Goal: Task Accomplishment & Management: Manage account settings

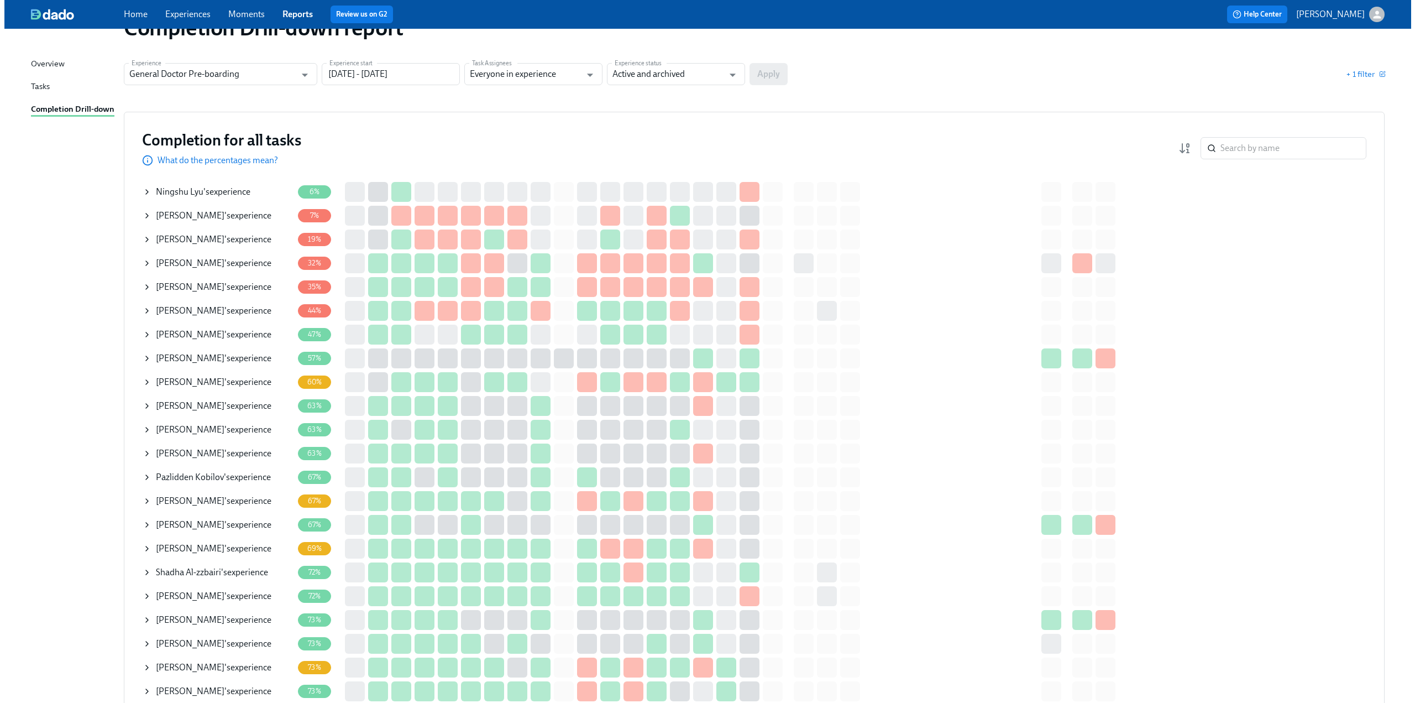
scroll to position [55, 0]
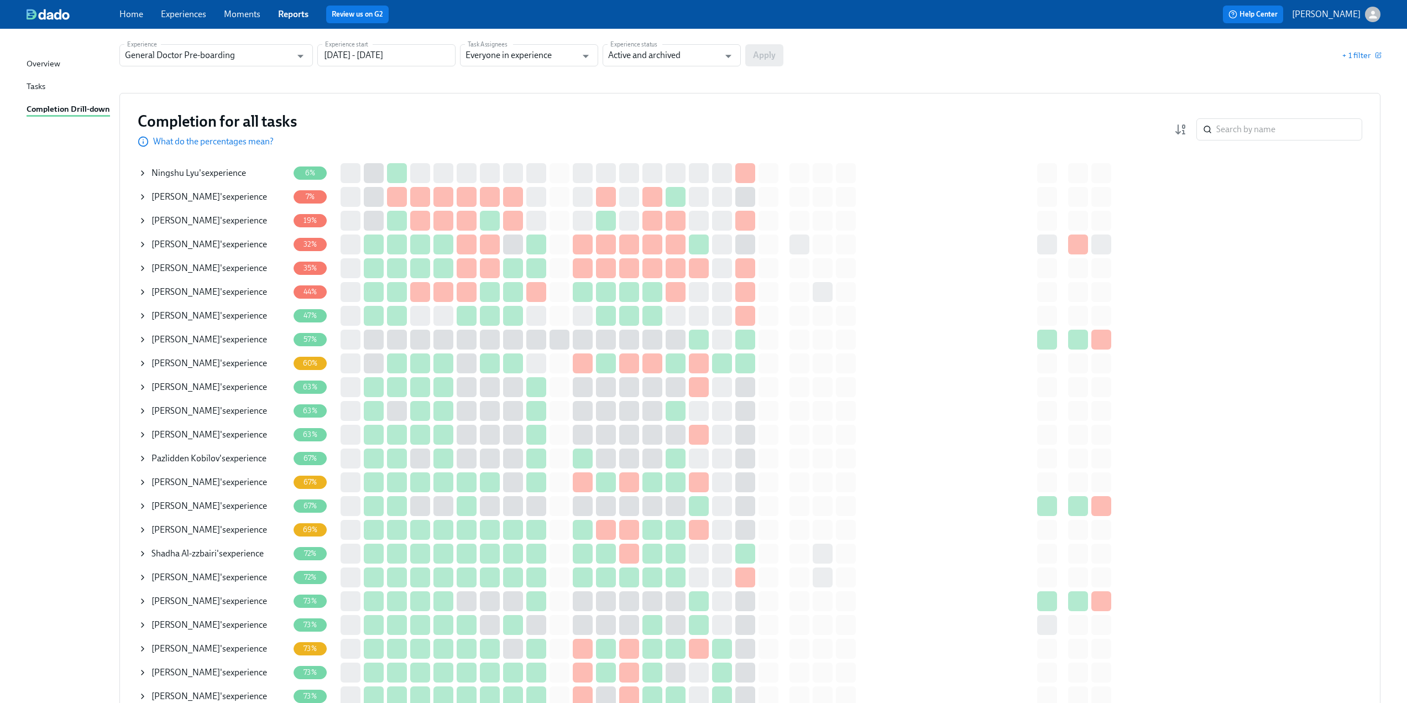
drag, startPoint x: 138, startPoint y: 170, endPoint x: 174, endPoint y: 176, distance: 35.8
click at [138, 170] on icon at bounding box center [142, 173] width 9 height 9
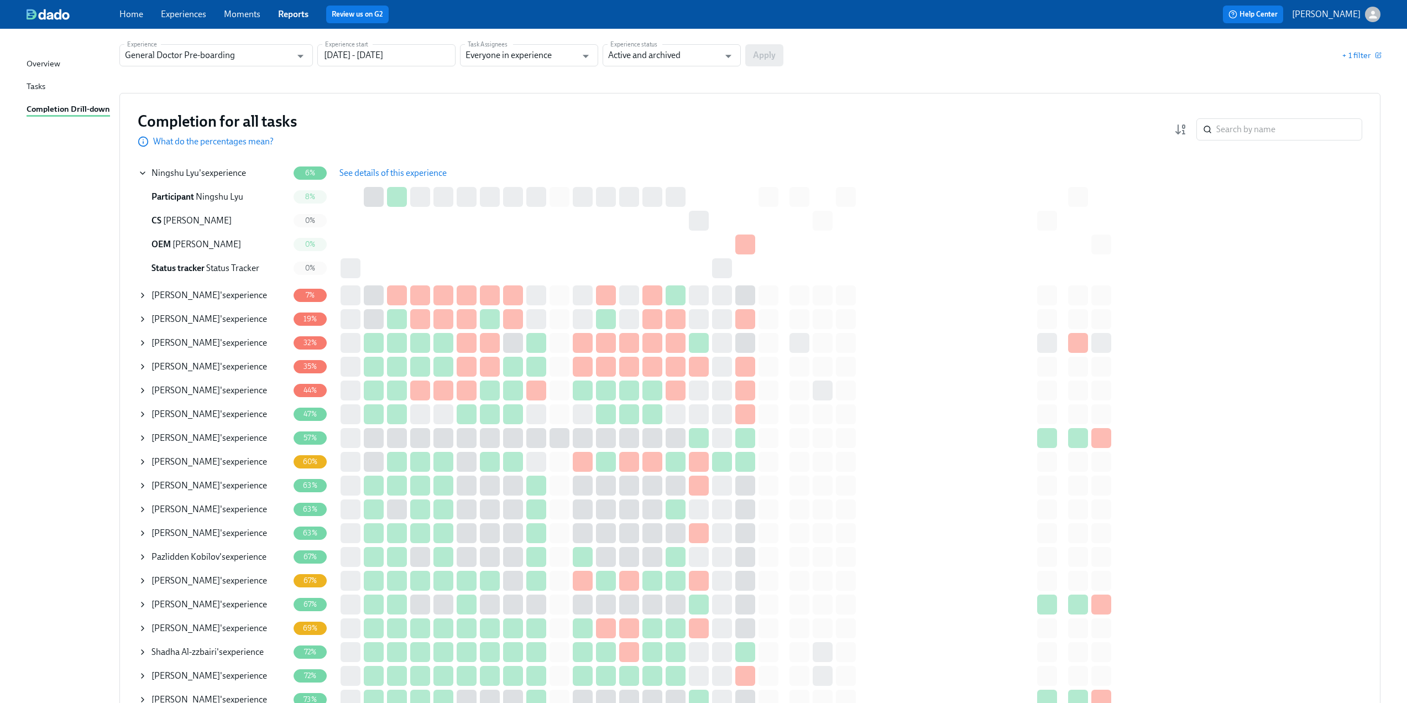
click at [399, 172] on span "See details of this experience" at bounding box center [392, 173] width 107 height 11
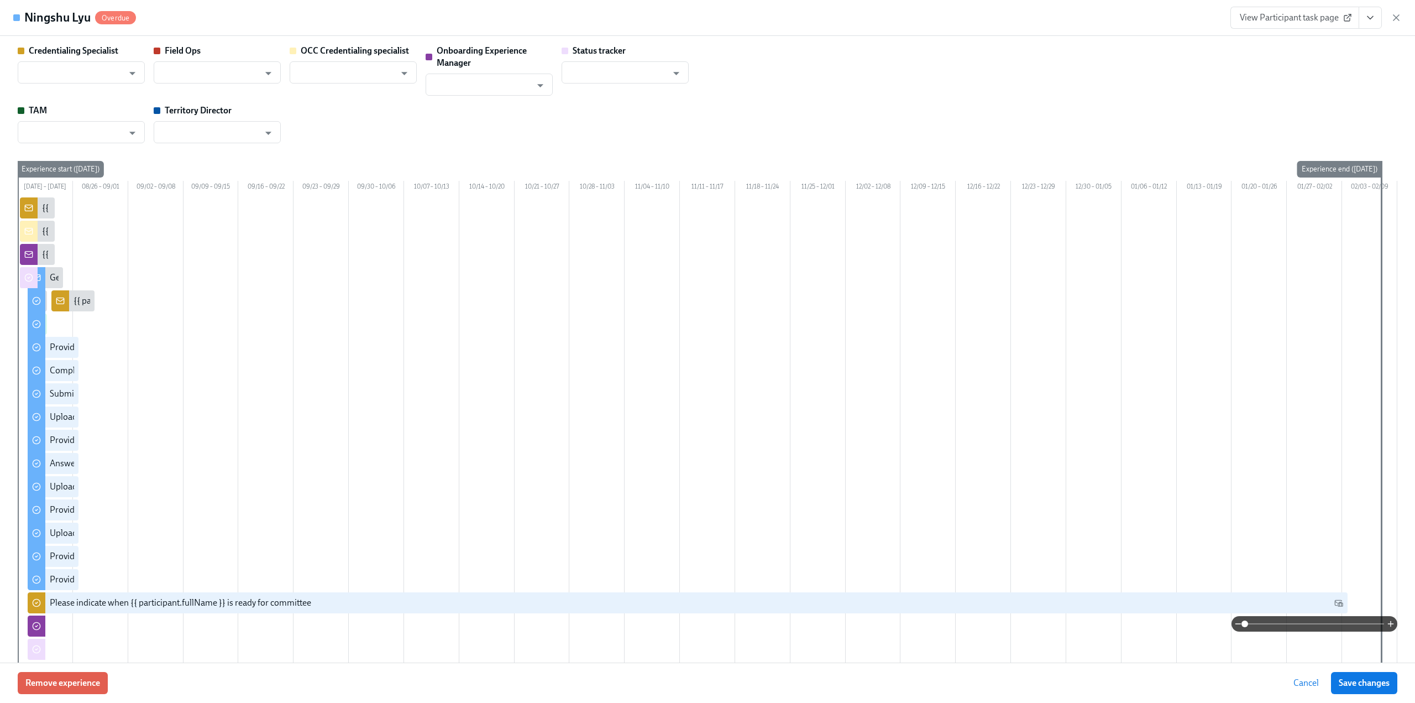
type input "[PERSON_NAME]"
type input "Megan Biggins"
type input "[PERSON_NAME]"
type input "Tobie Sheperd"
type input "Status Tracker"
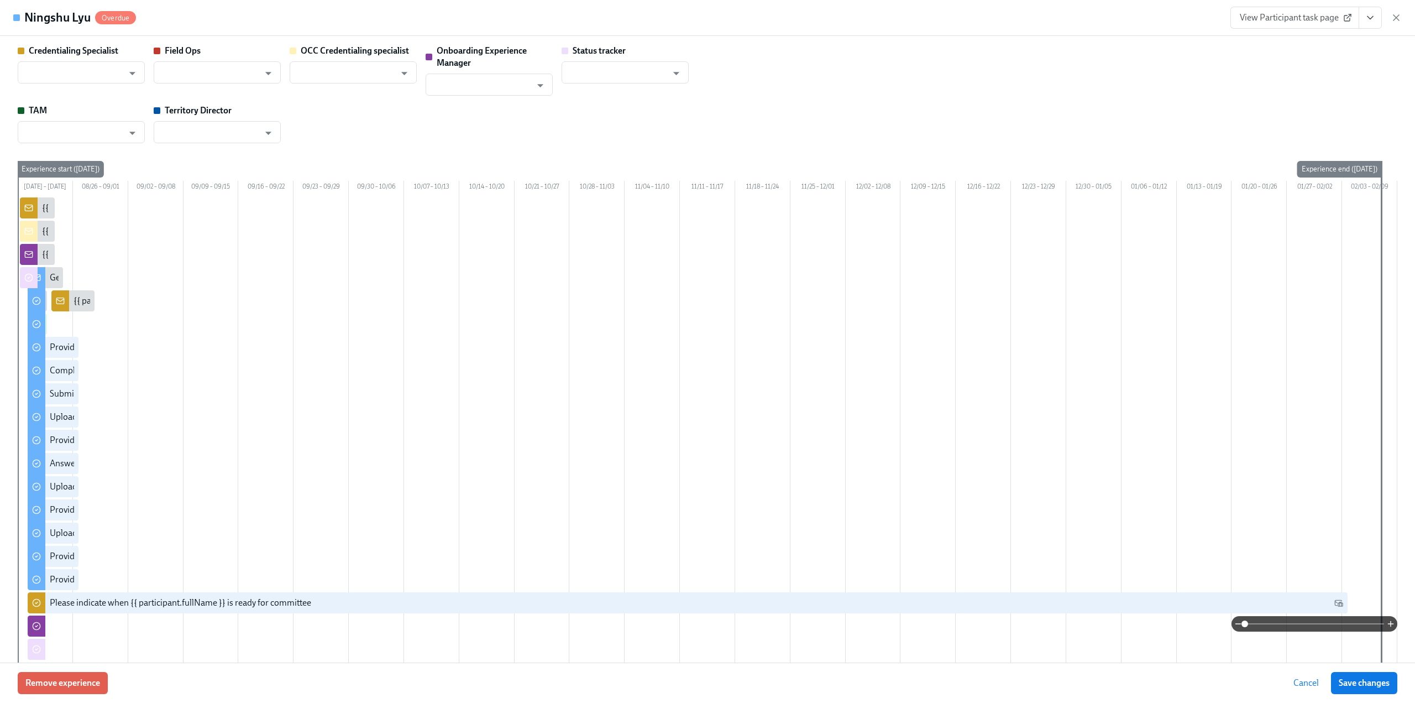
type input "Barbara Cutts"
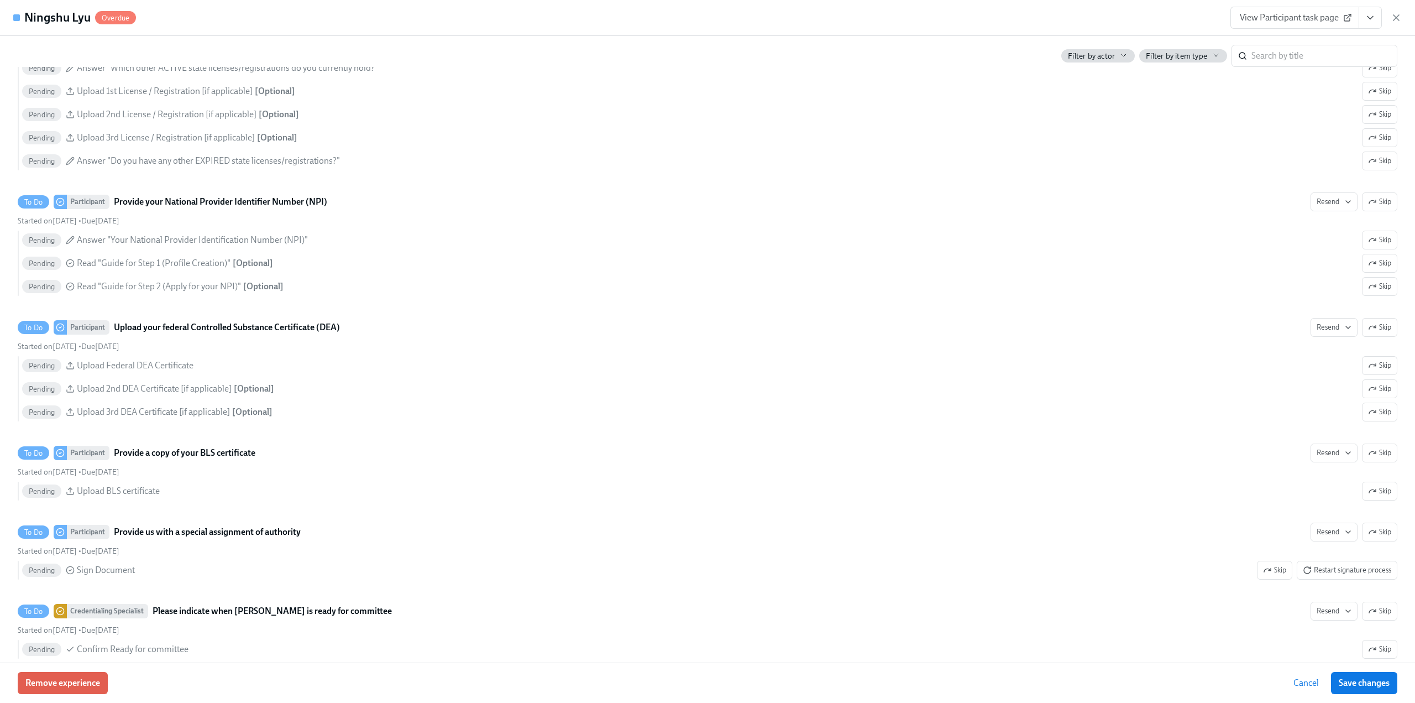
scroll to position [2432, 0]
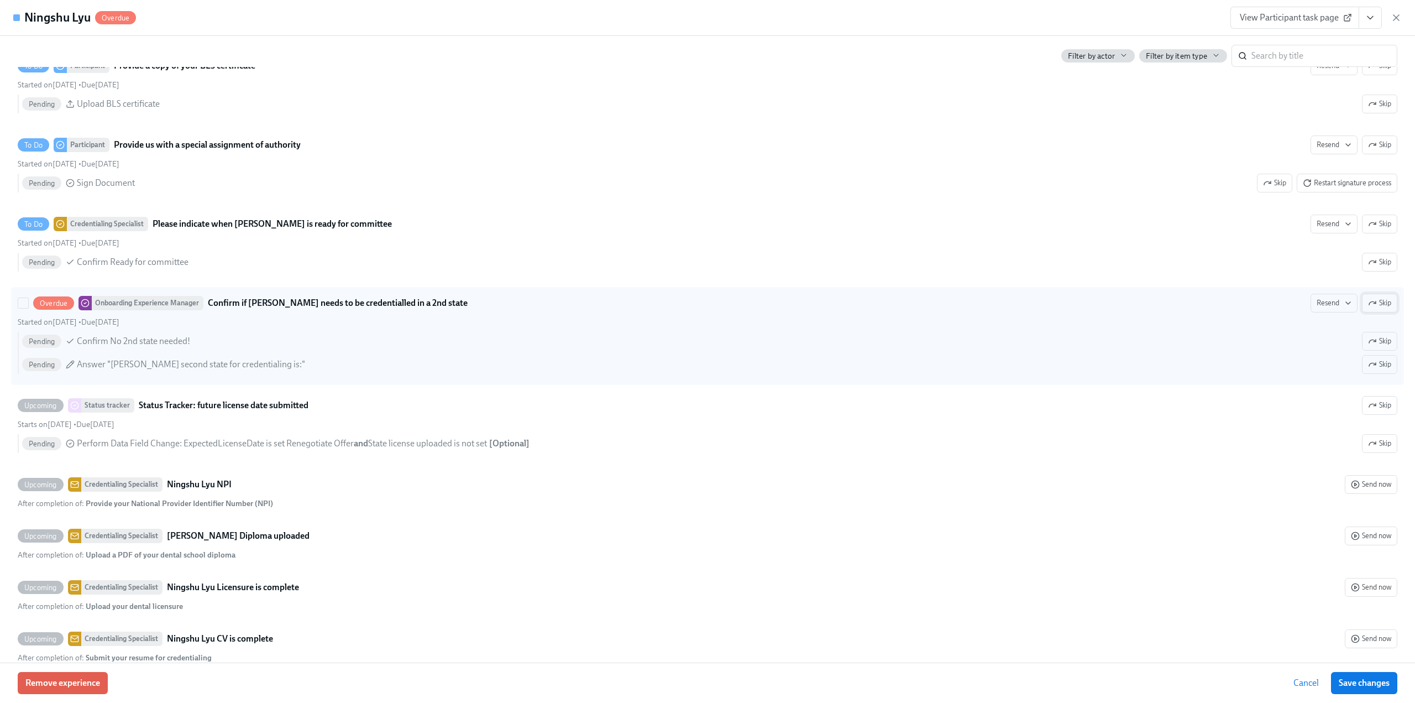
click at [1368, 307] on icon "button" at bounding box center [1372, 303] width 9 height 9
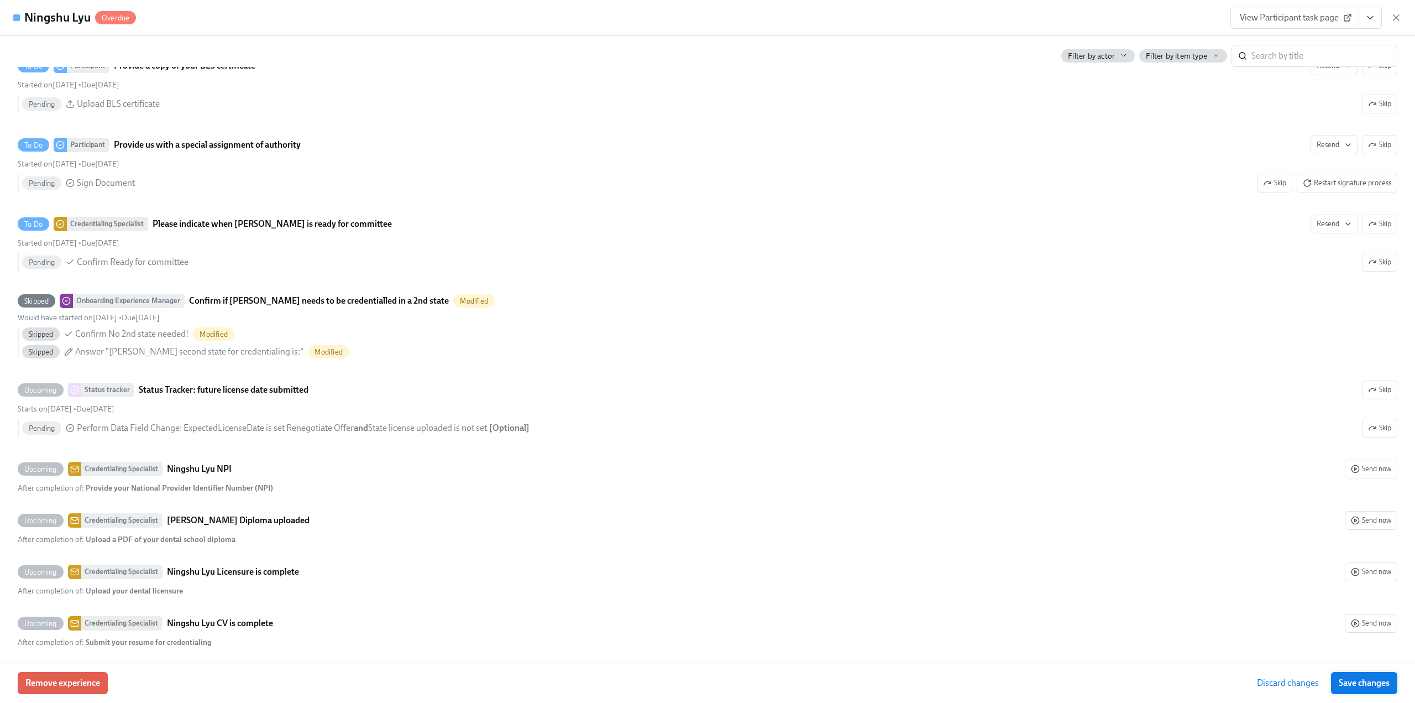
click at [1362, 681] on span "Save changes" at bounding box center [1364, 682] width 51 height 11
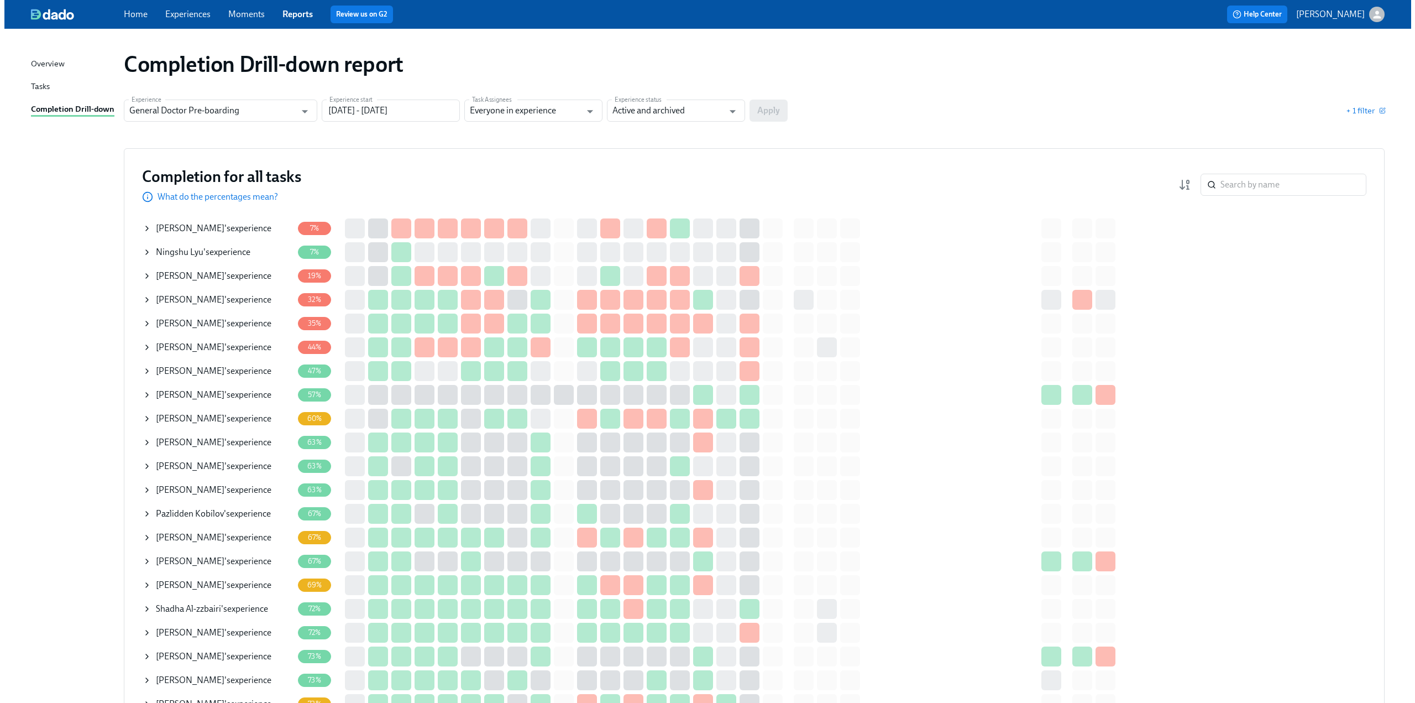
scroll to position [55, 0]
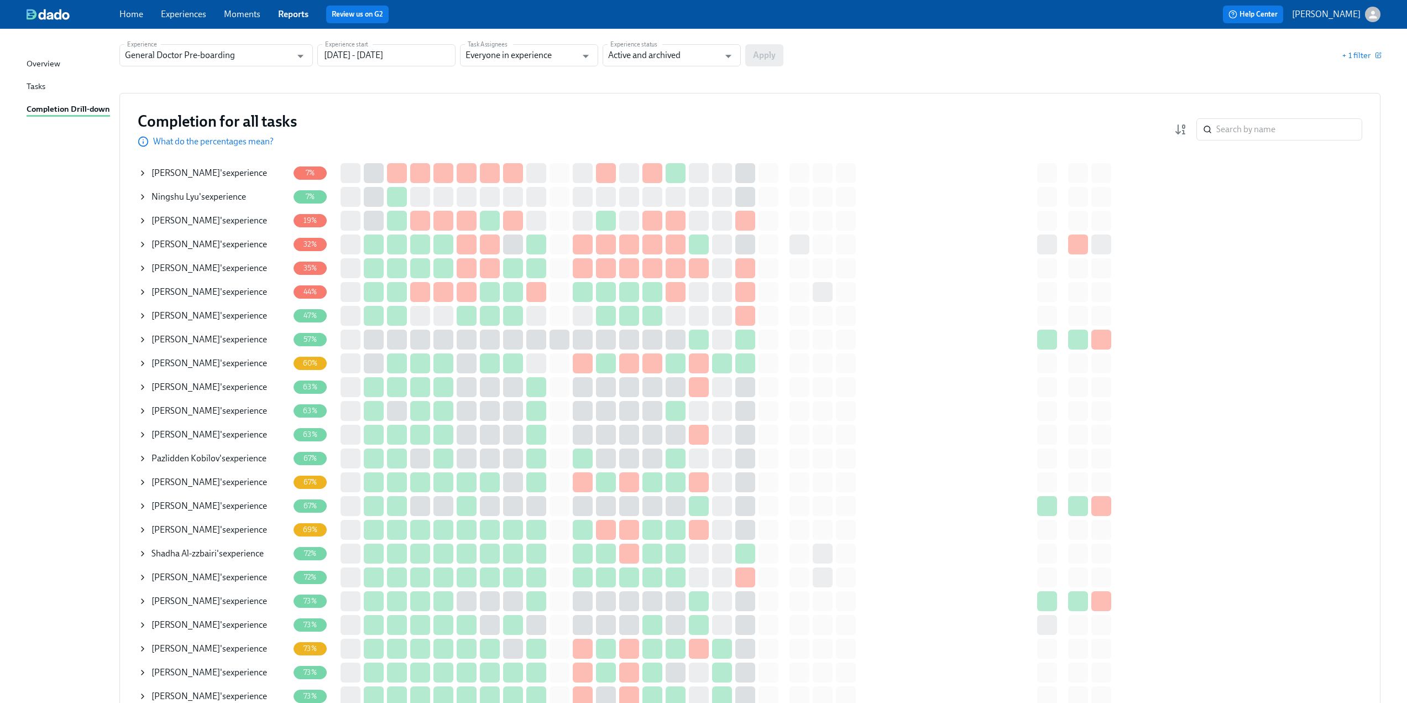
click at [140, 219] on icon at bounding box center [142, 220] width 9 height 9
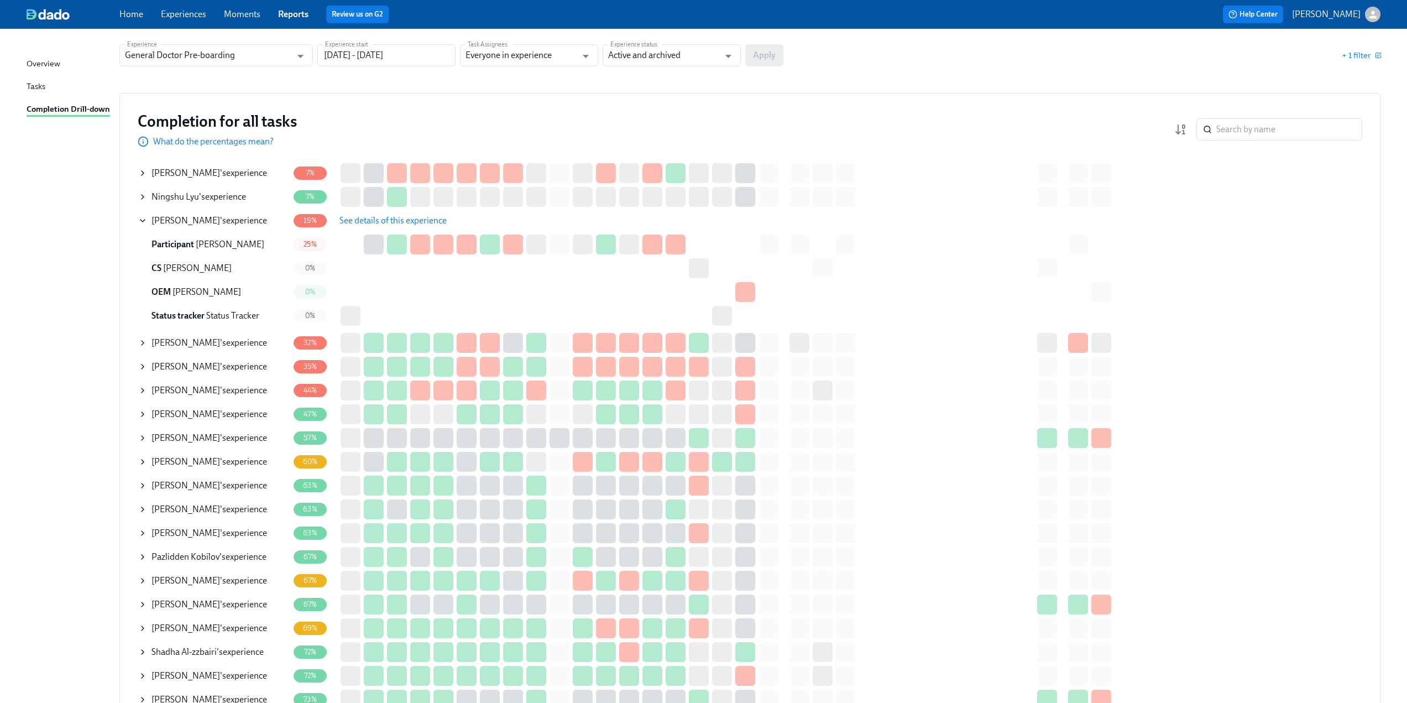
click at [363, 220] on span "See details of this experience" at bounding box center [392, 220] width 107 height 11
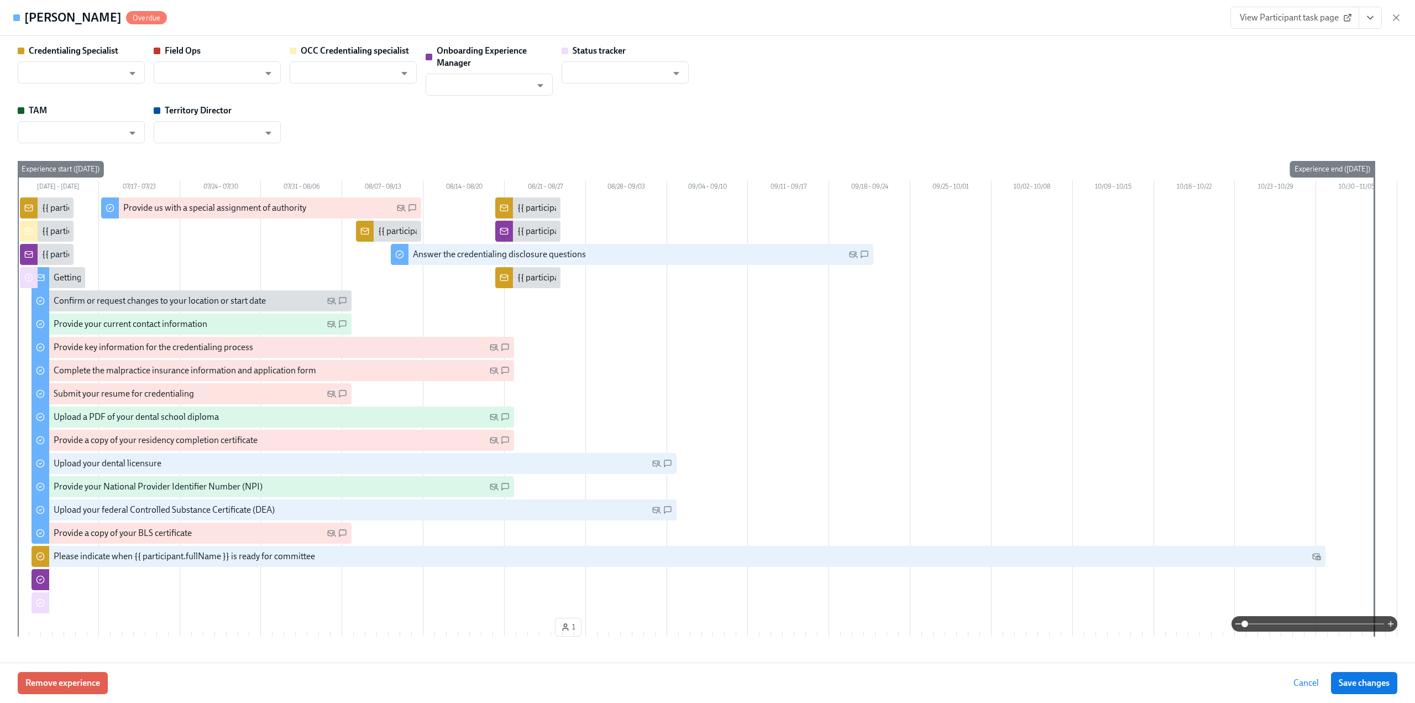
type input "[PERSON_NAME]"
type input "Status Tracker"
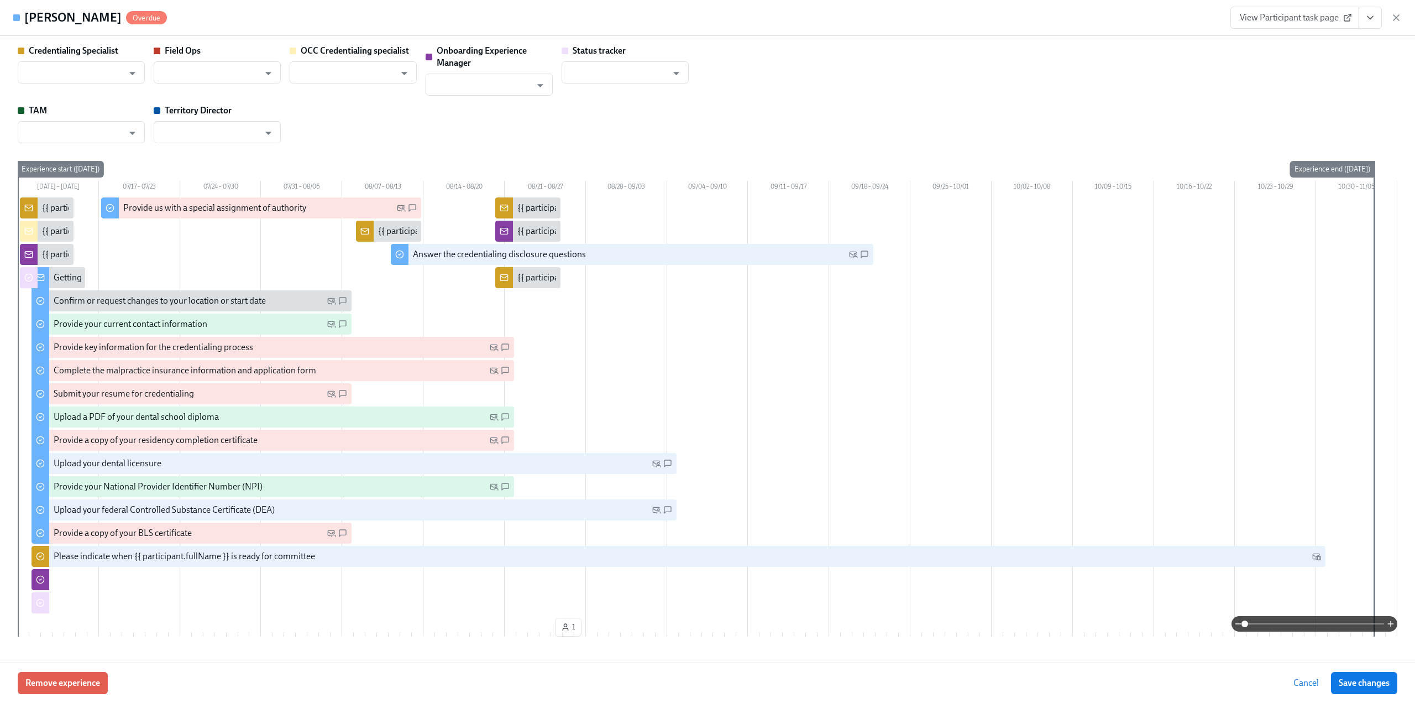
type input "[PERSON_NAME]"
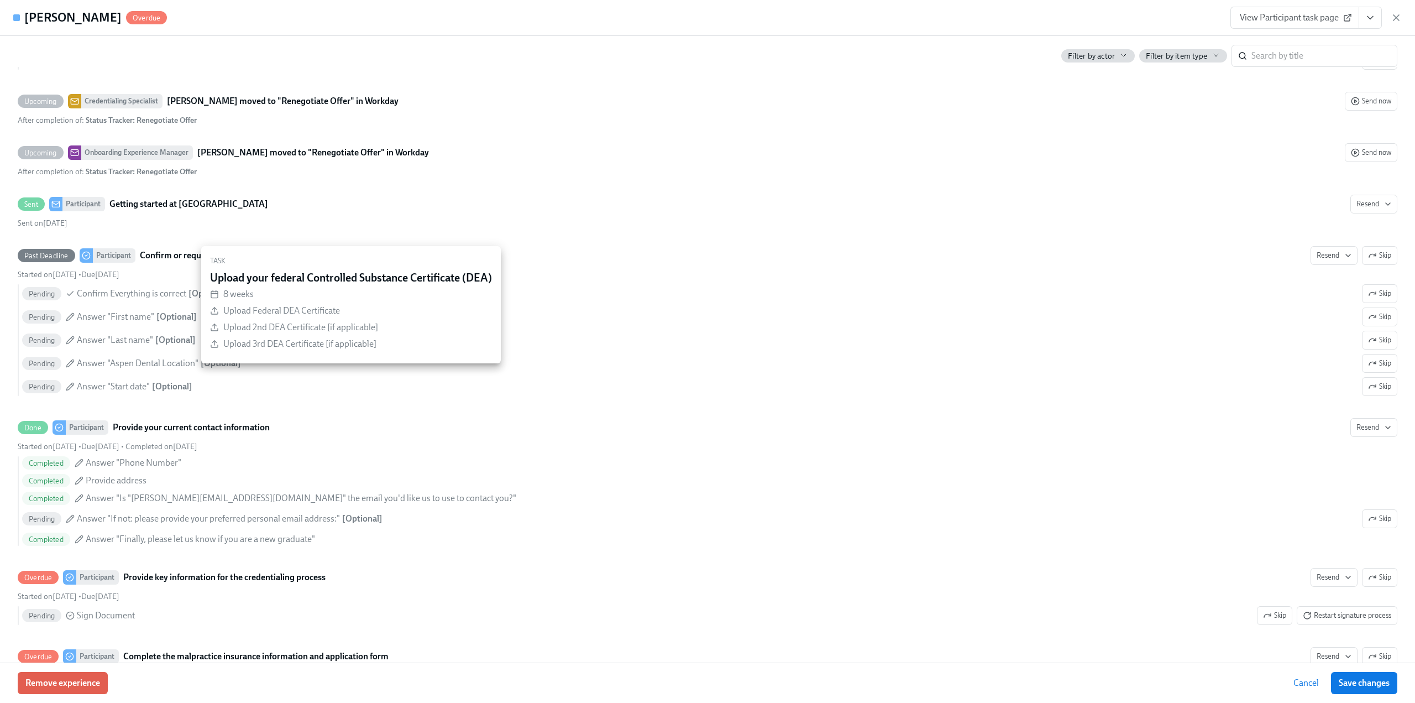
scroll to position [1216, 0]
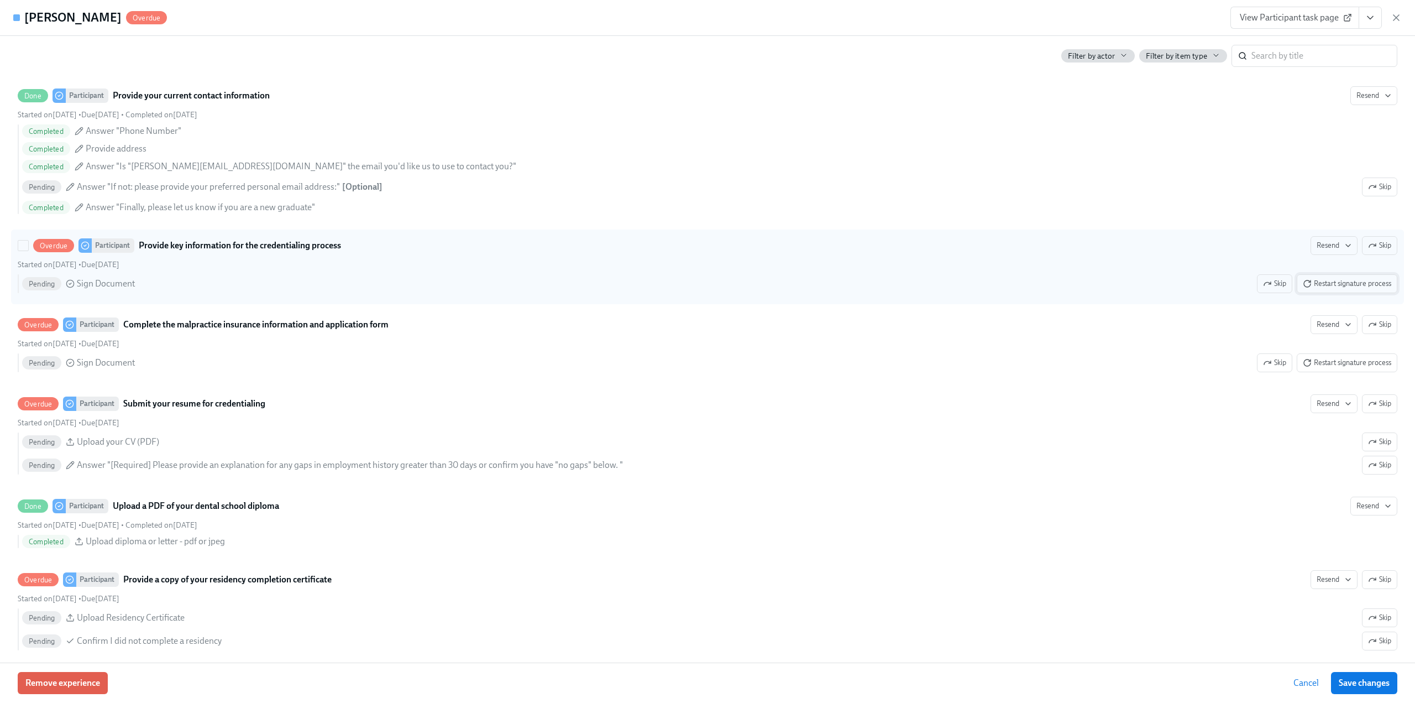
click at [1352, 289] on span "Restart signature process" at bounding box center [1347, 283] width 88 height 11
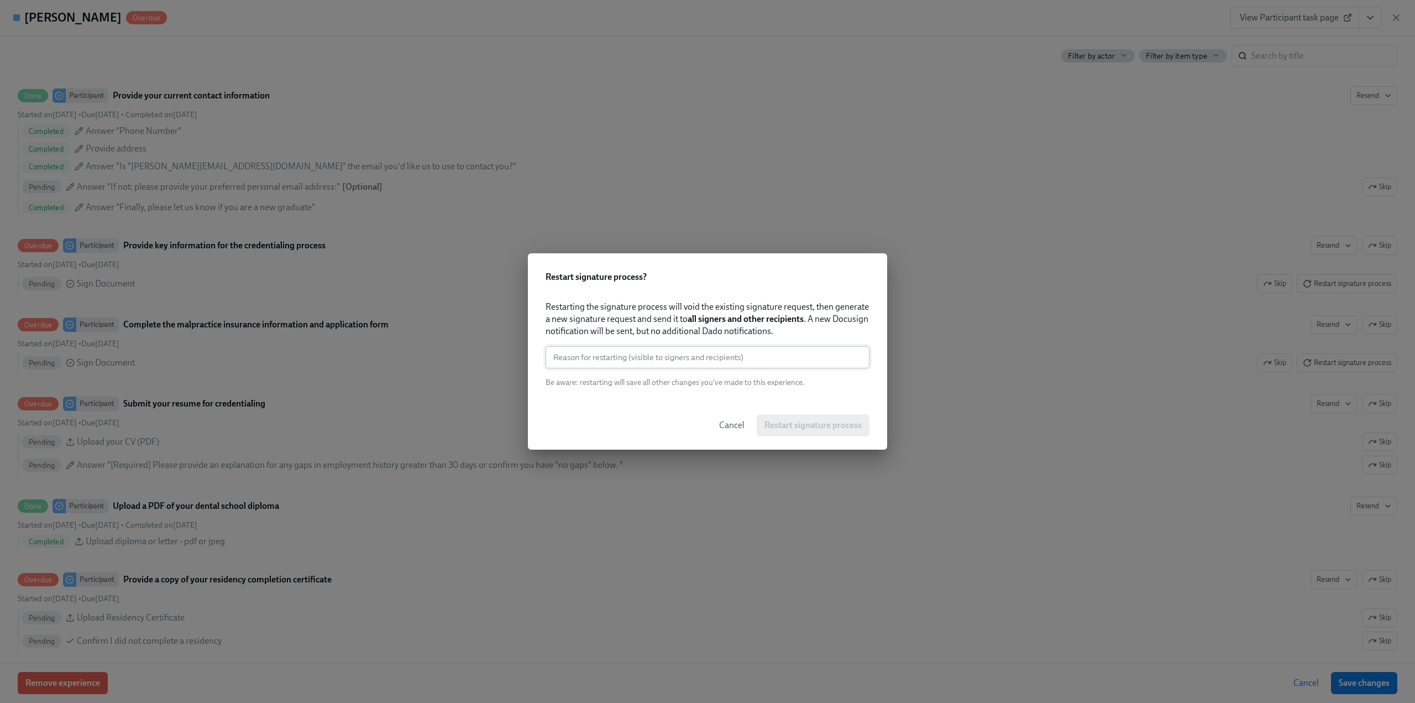
click at [699, 352] on input "text" at bounding box center [708, 357] width 324 height 22
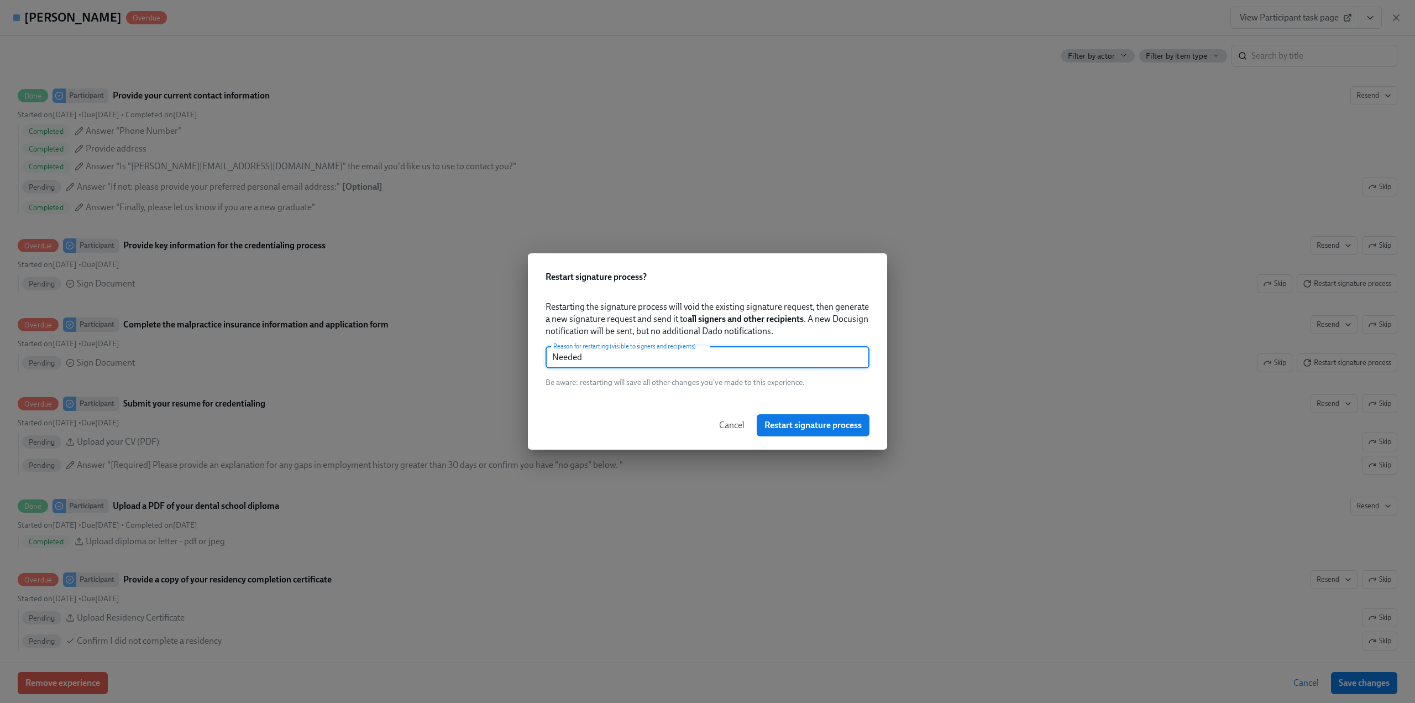
click at [620, 355] on input "Needed" at bounding box center [708, 357] width 324 height 22
click at [619, 355] on input "Needed" at bounding box center [708, 357] width 324 height 22
type input "Needed"
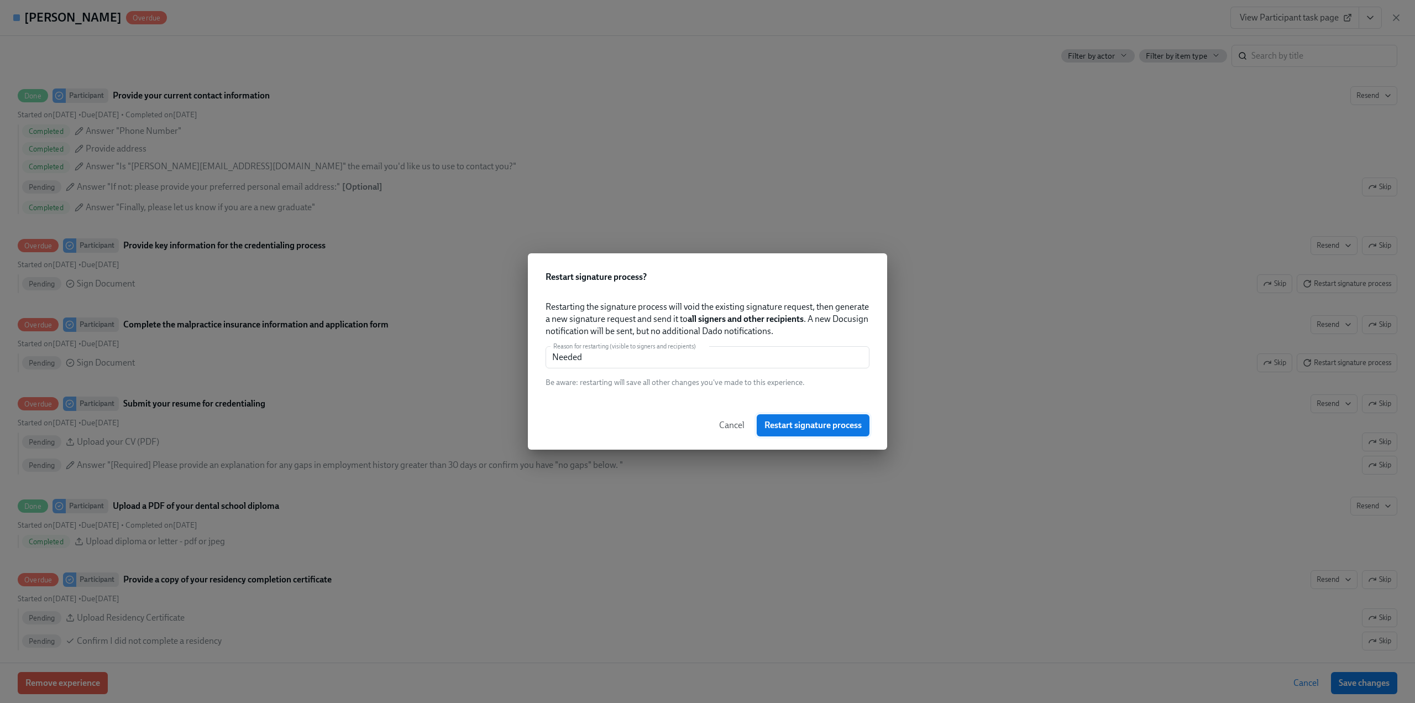
click at [812, 426] on span "Restart signature process" at bounding box center [813, 425] width 97 height 11
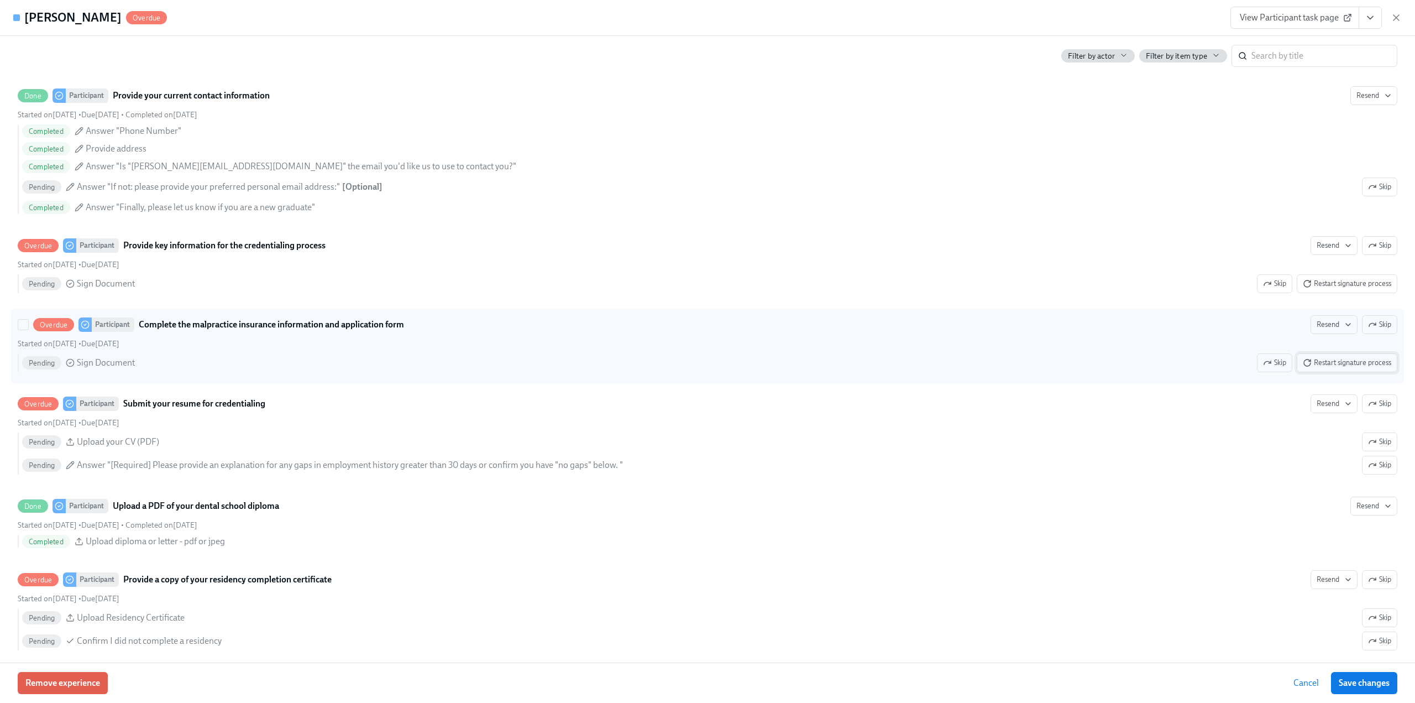
click at [1319, 363] on span "Restart signature process" at bounding box center [1347, 362] width 88 height 11
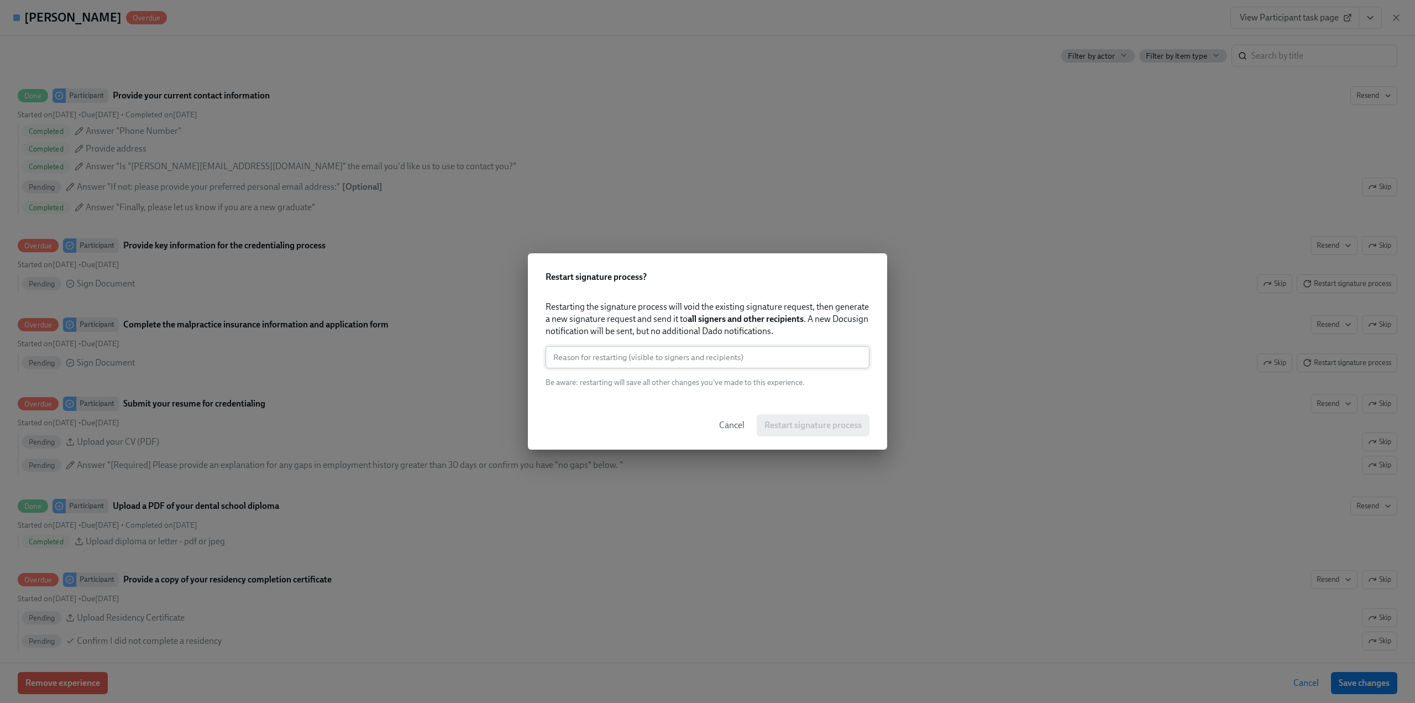
click at [687, 351] on input "text" at bounding box center [708, 357] width 324 height 22
paste input "Needed"
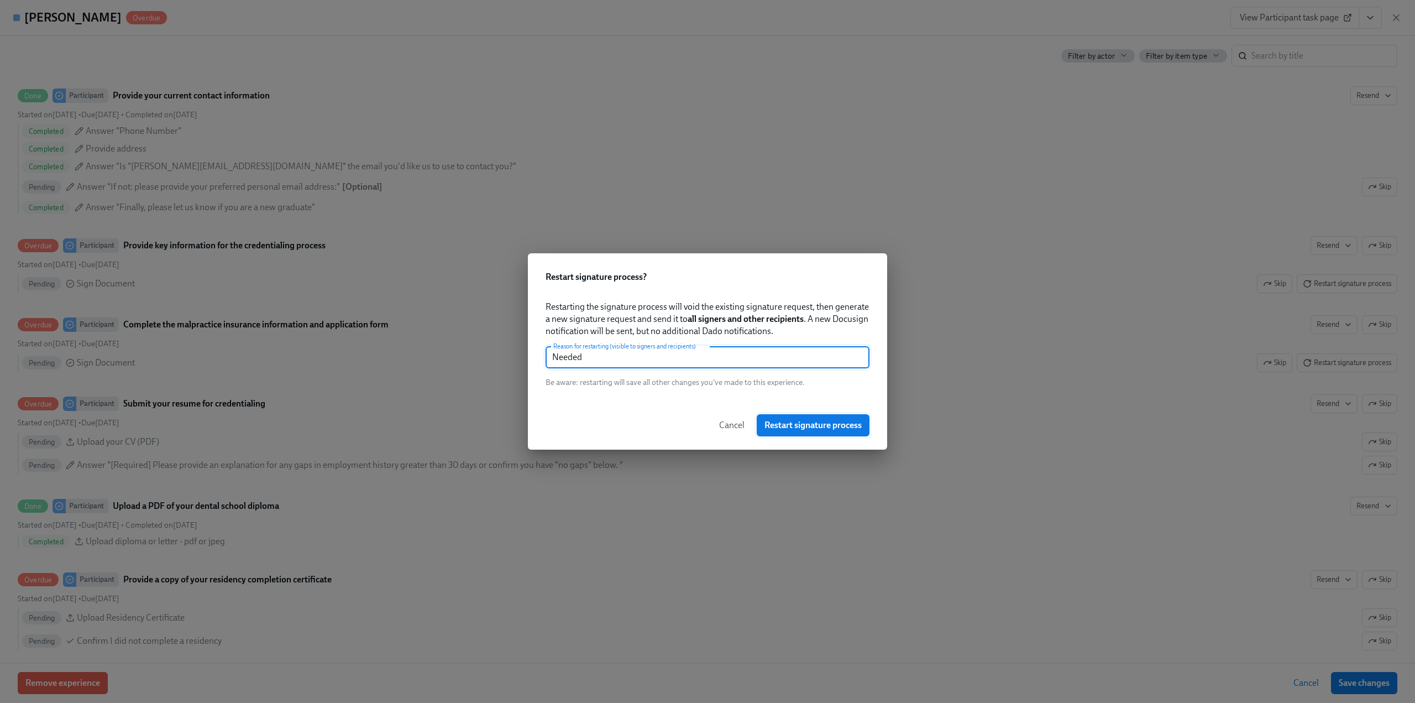
type input "Needed"
click at [812, 422] on span "Restart signature process" at bounding box center [813, 425] width 97 height 11
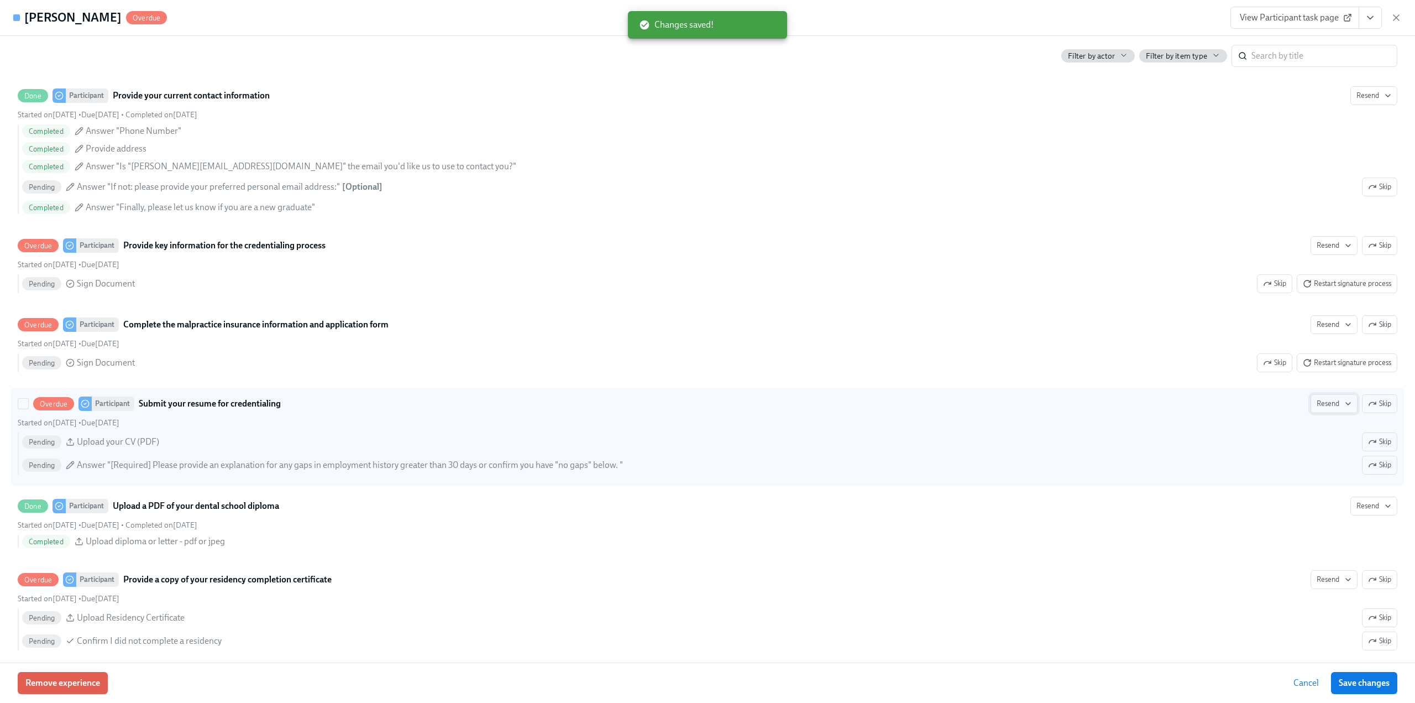
click at [1323, 410] on button "Resend" at bounding box center [1334, 403] width 47 height 19
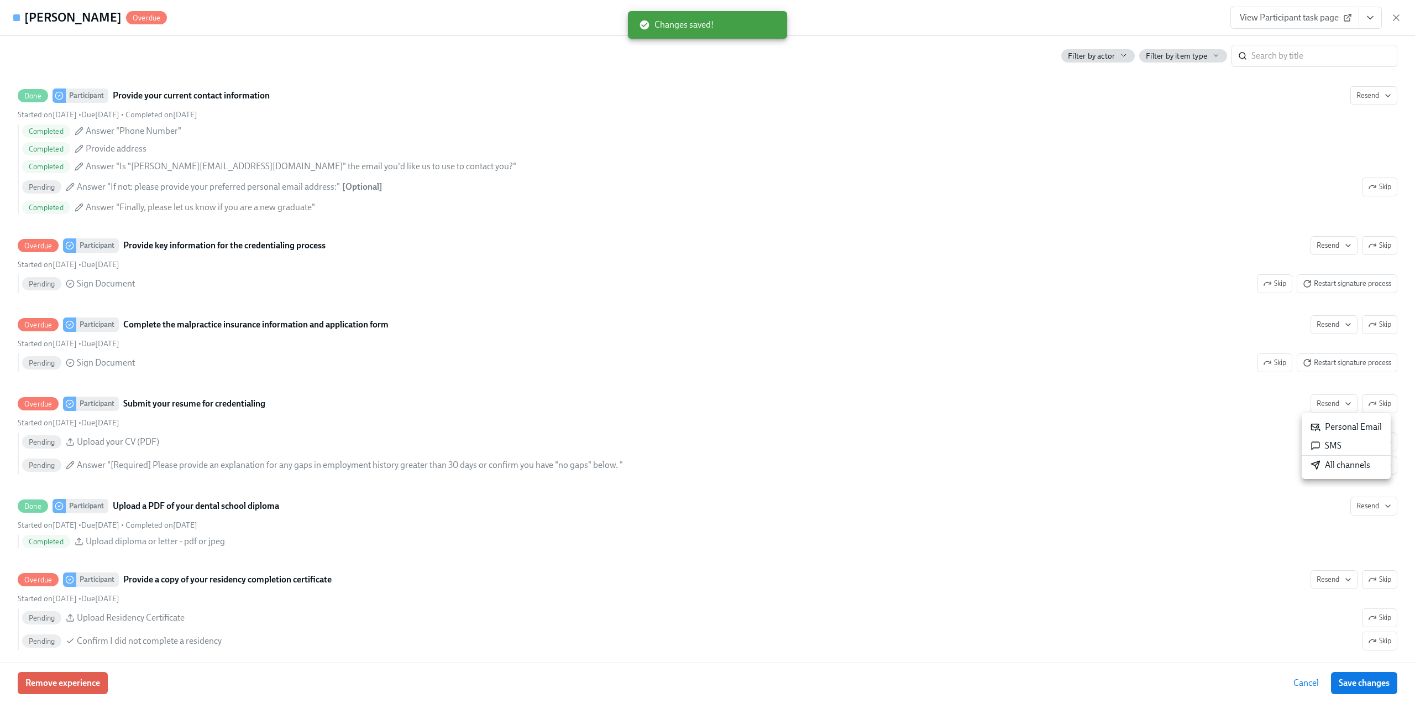
click at [1325, 422] on div "Personal Email" at bounding box center [1346, 427] width 71 height 12
click at [1317, 580] on span "Resend" at bounding box center [1334, 579] width 35 height 11
click at [1322, 599] on div "Personal Email" at bounding box center [1346, 603] width 71 height 12
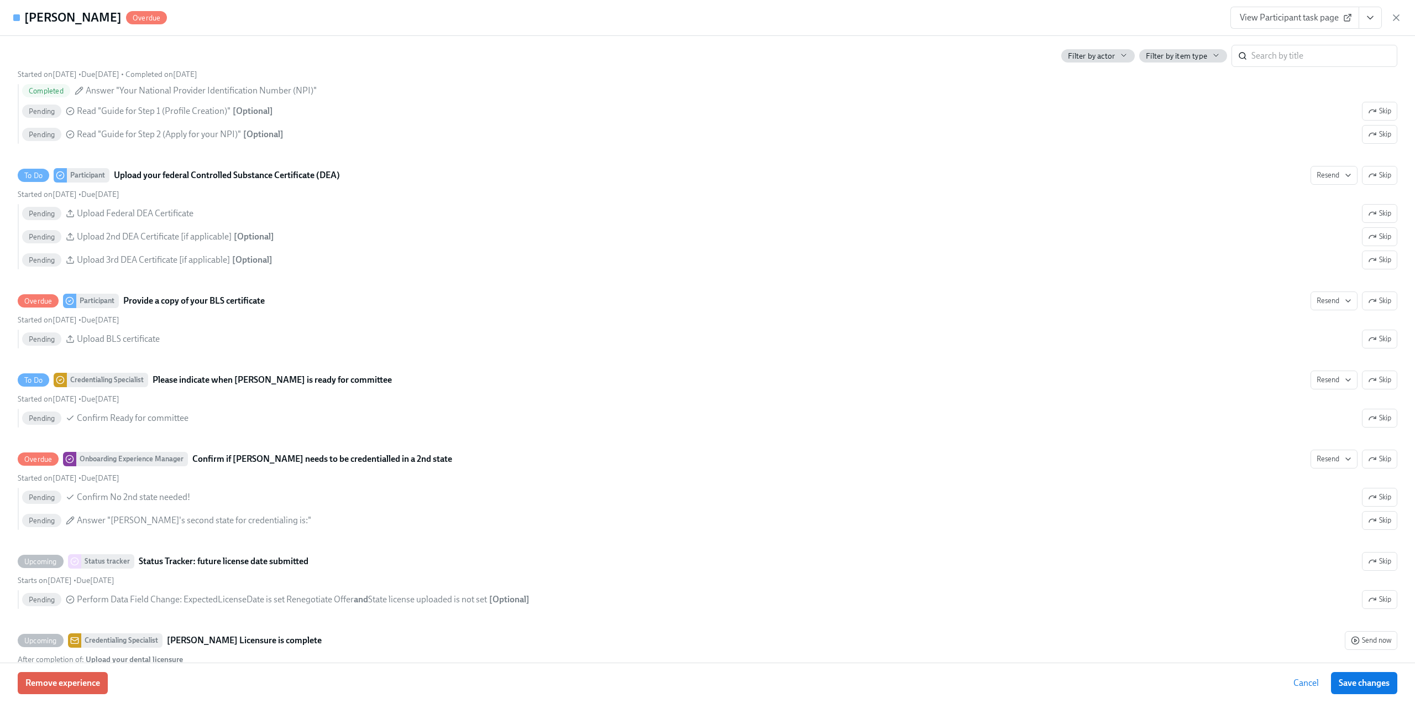
scroll to position [2101, 0]
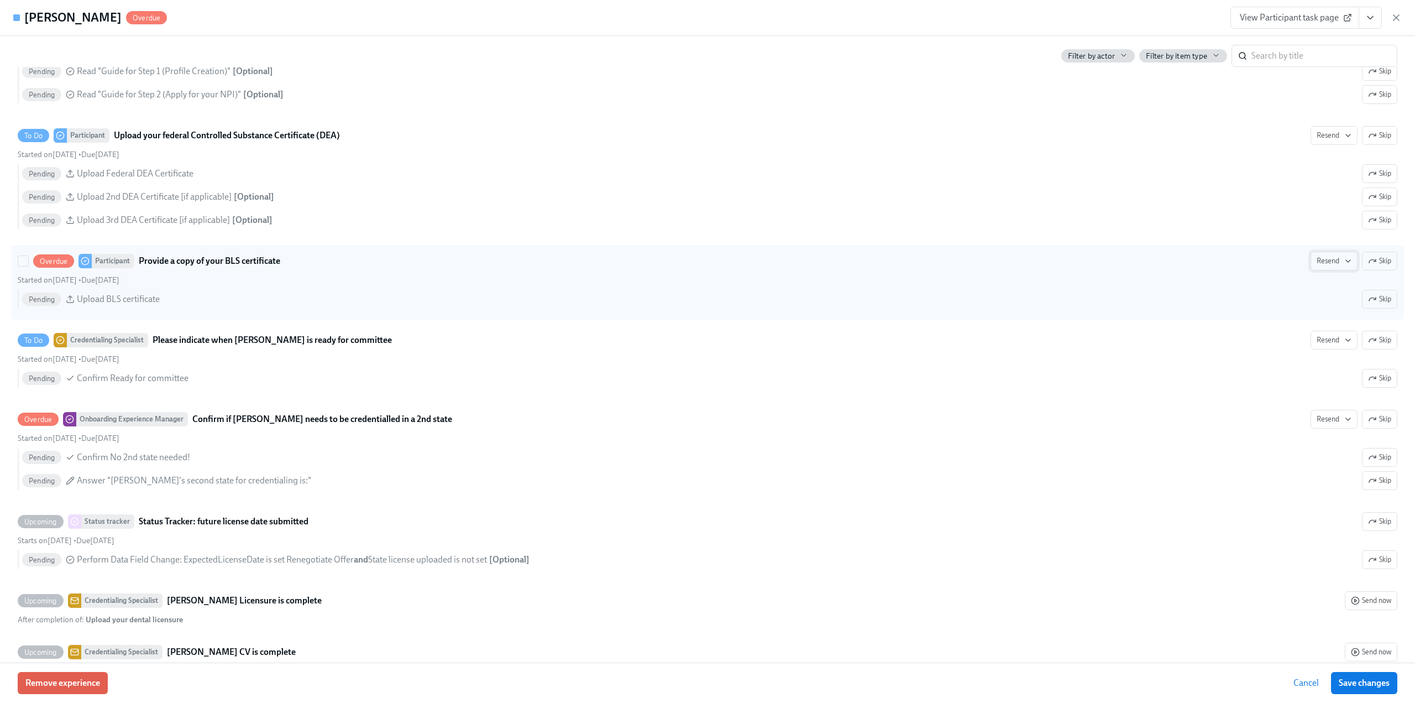
click at [1319, 259] on span "Resend" at bounding box center [1334, 260] width 35 height 11
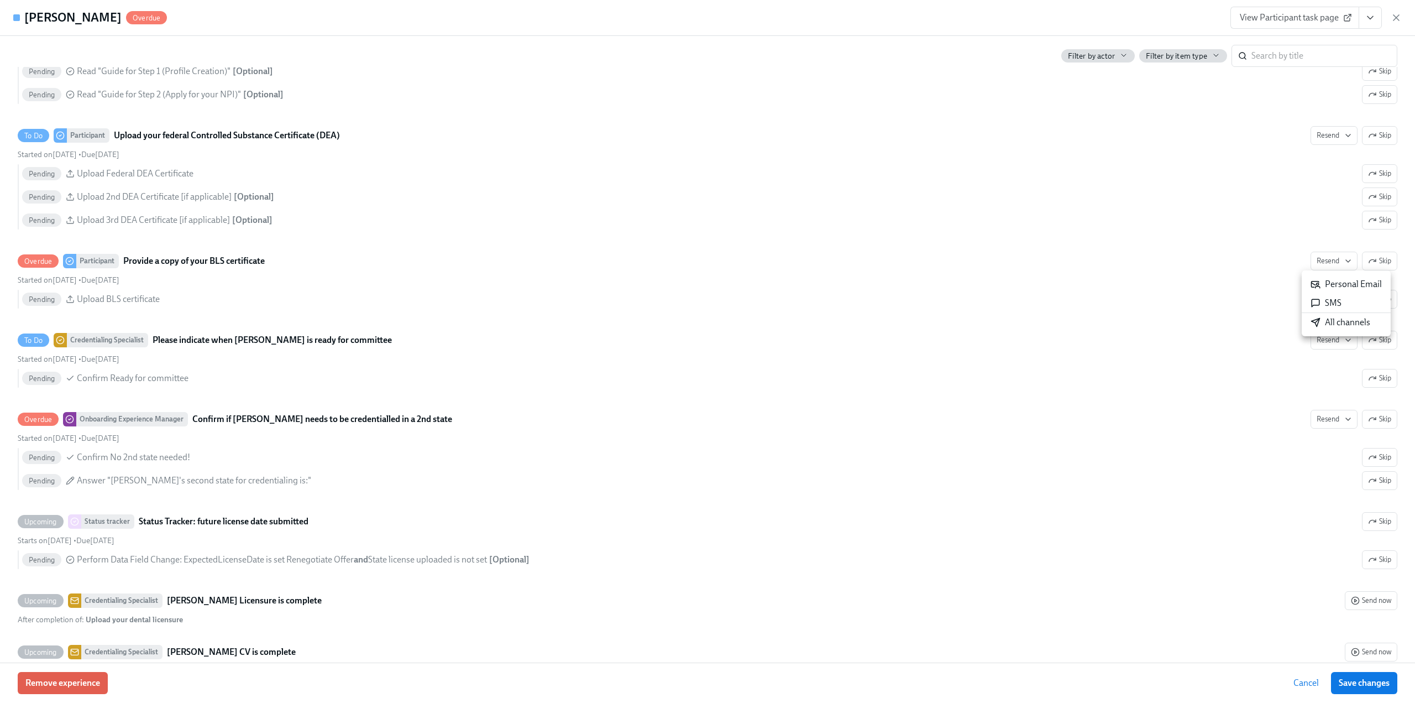
click at [1314, 281] on icon at bounding box center [1316, 284] width 8 height 7
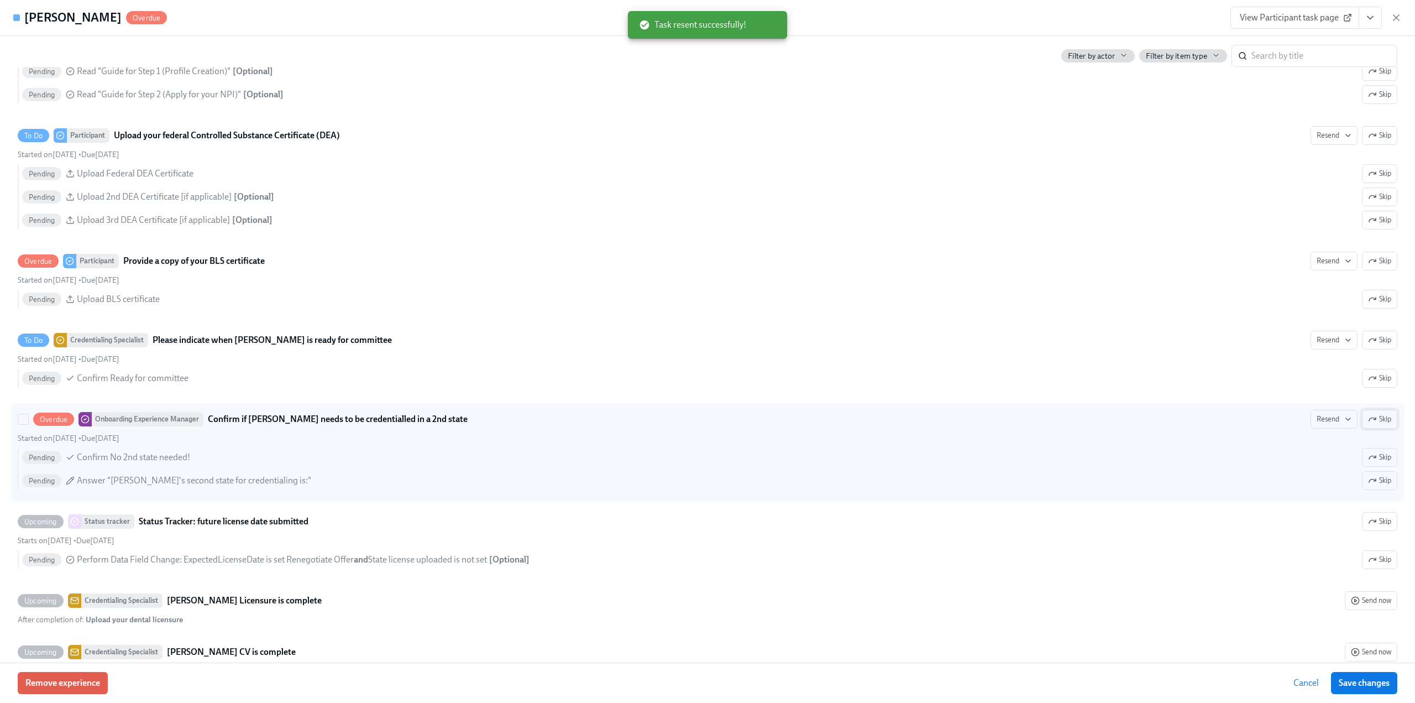
click at [1383, 422] on button "Skip" at bounding box center [1379, 419] width 35 height 19
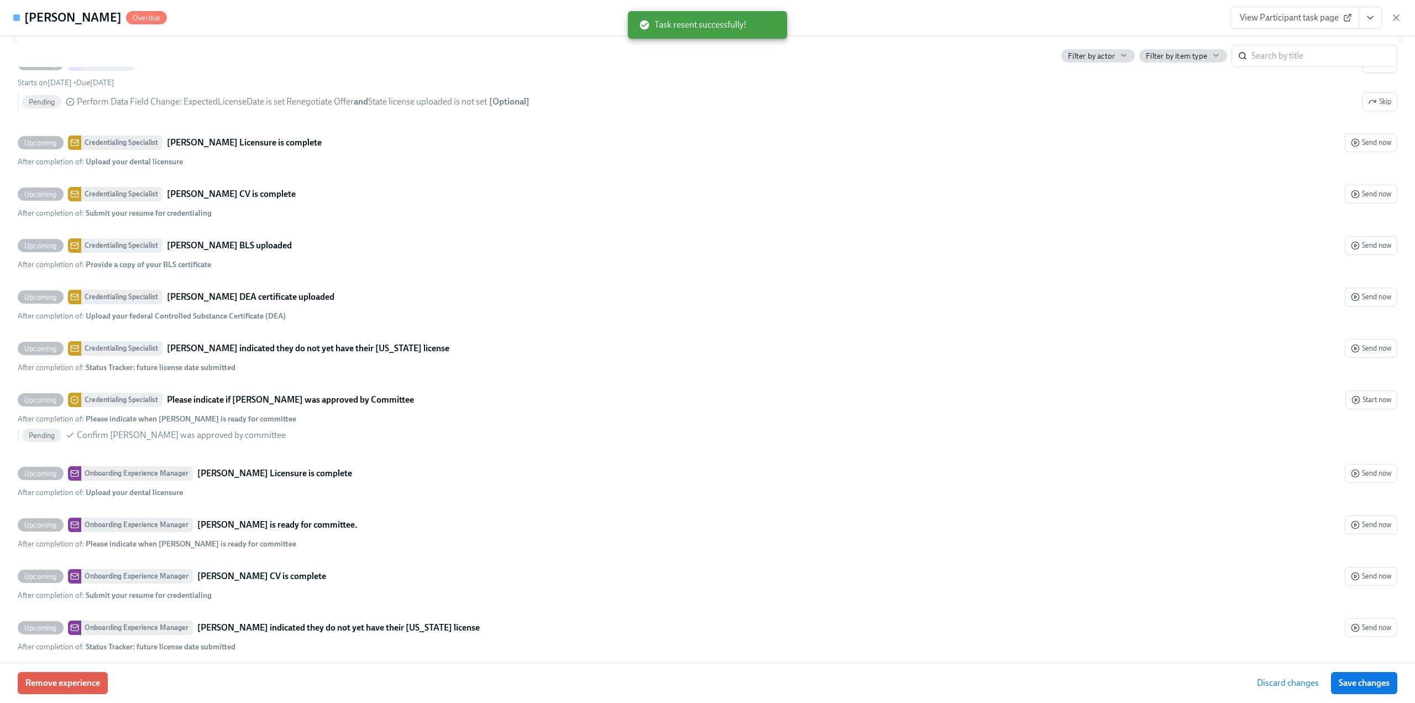
scroll to position [2985, 0]
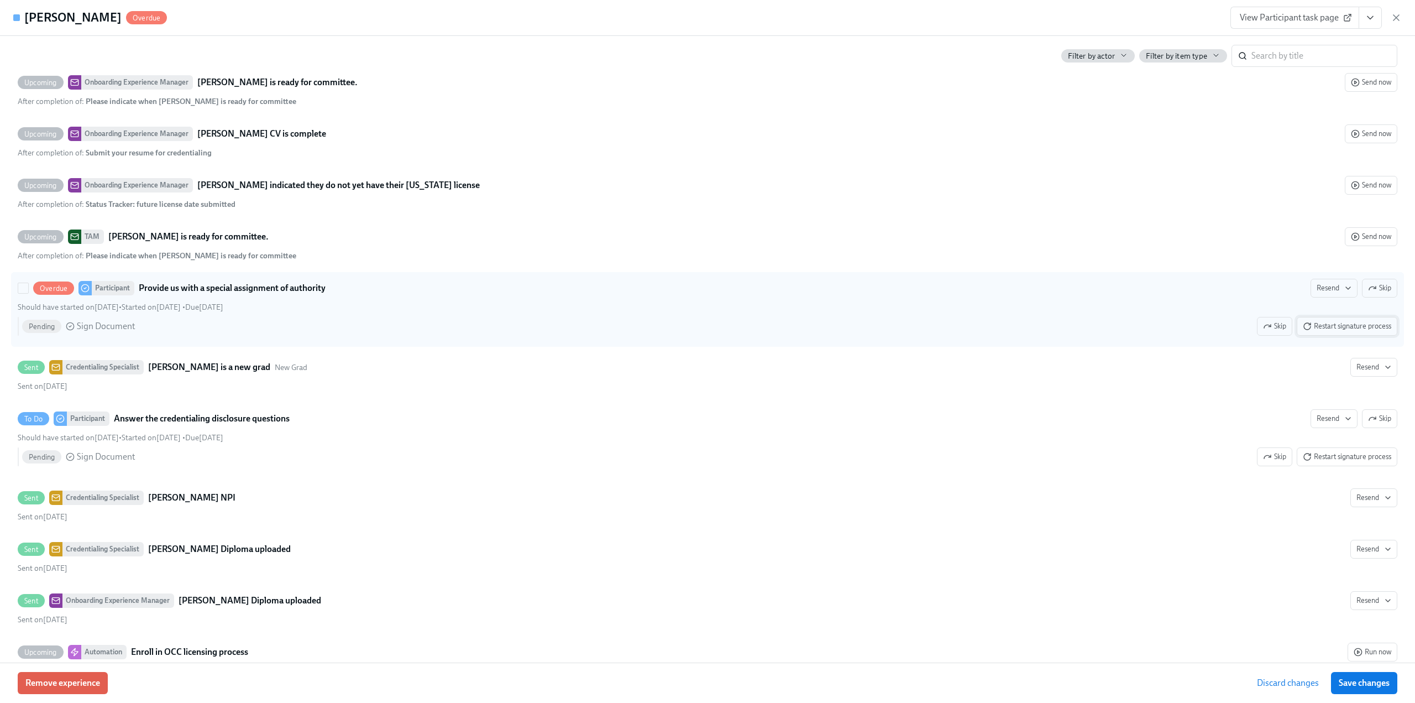
click at [1314, 327] on span "Restart signature process" at bounding box center [1347, 326] width 88 height 11
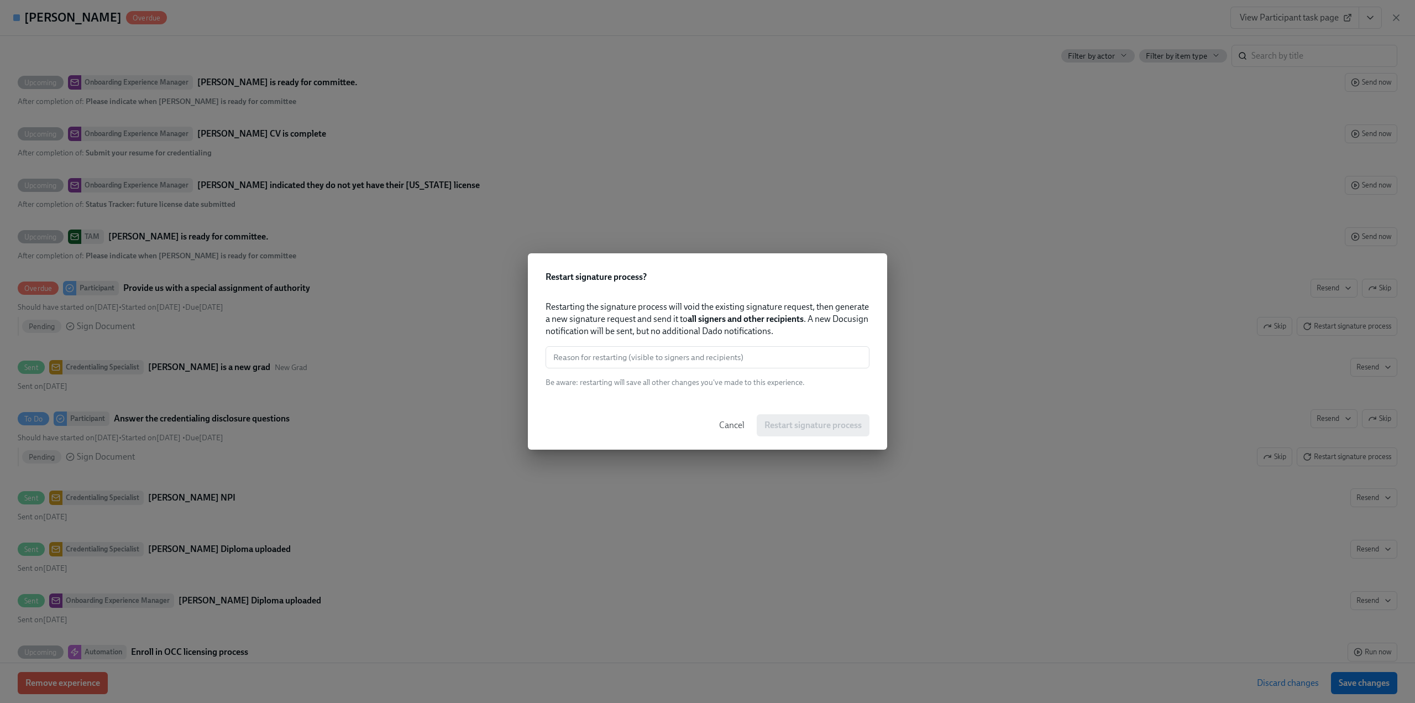
click at [751, 349] on input "text" at bounding box center [708, 357] width 324 height 22
paste input "Needed"
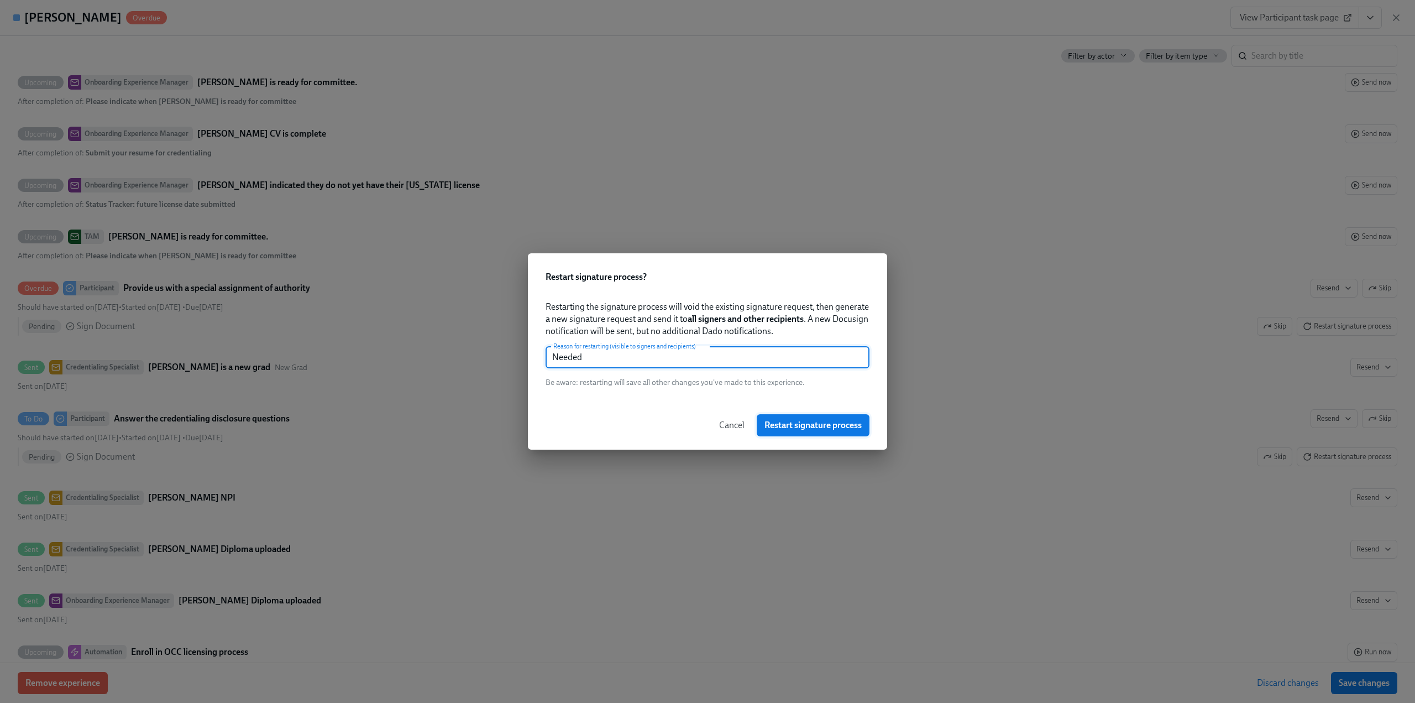
type input "Needed"
click at [781, 425] on span "Restart signature process" at bounding box center [813, 425] width 97 height 11
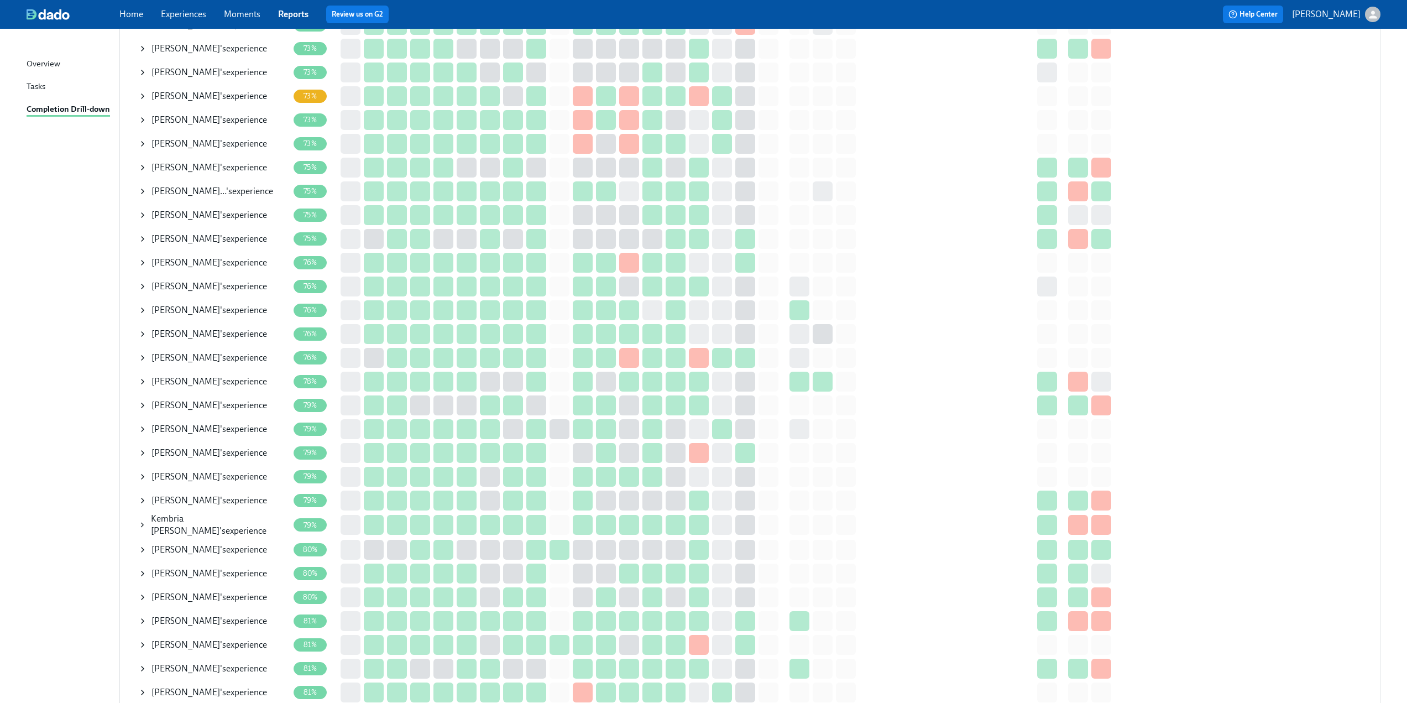
scroll to position [608, 0]
click at [142, 454] on icon at bounding box center [143, 452] width 2 height 4
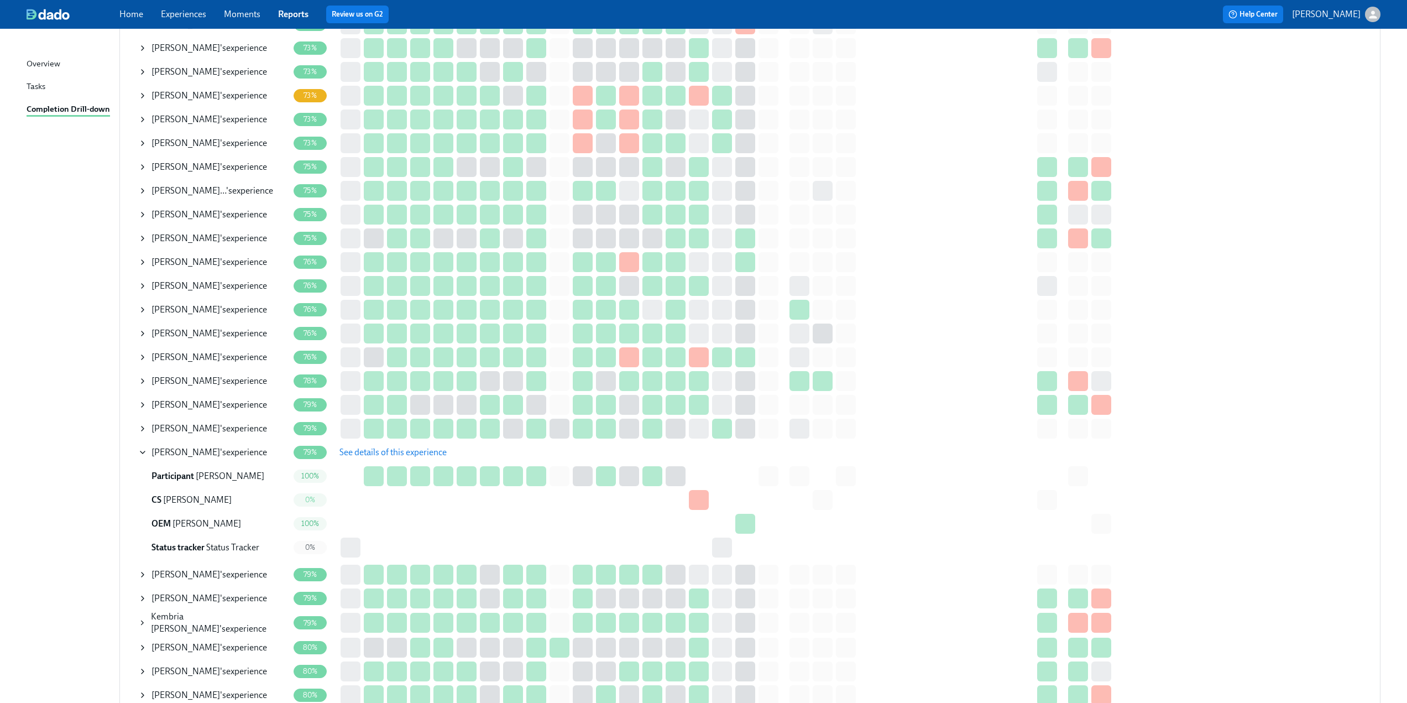
click at [370, 450] on span "See details of this experience" at bounding box center [392, 452] width 107 height 11
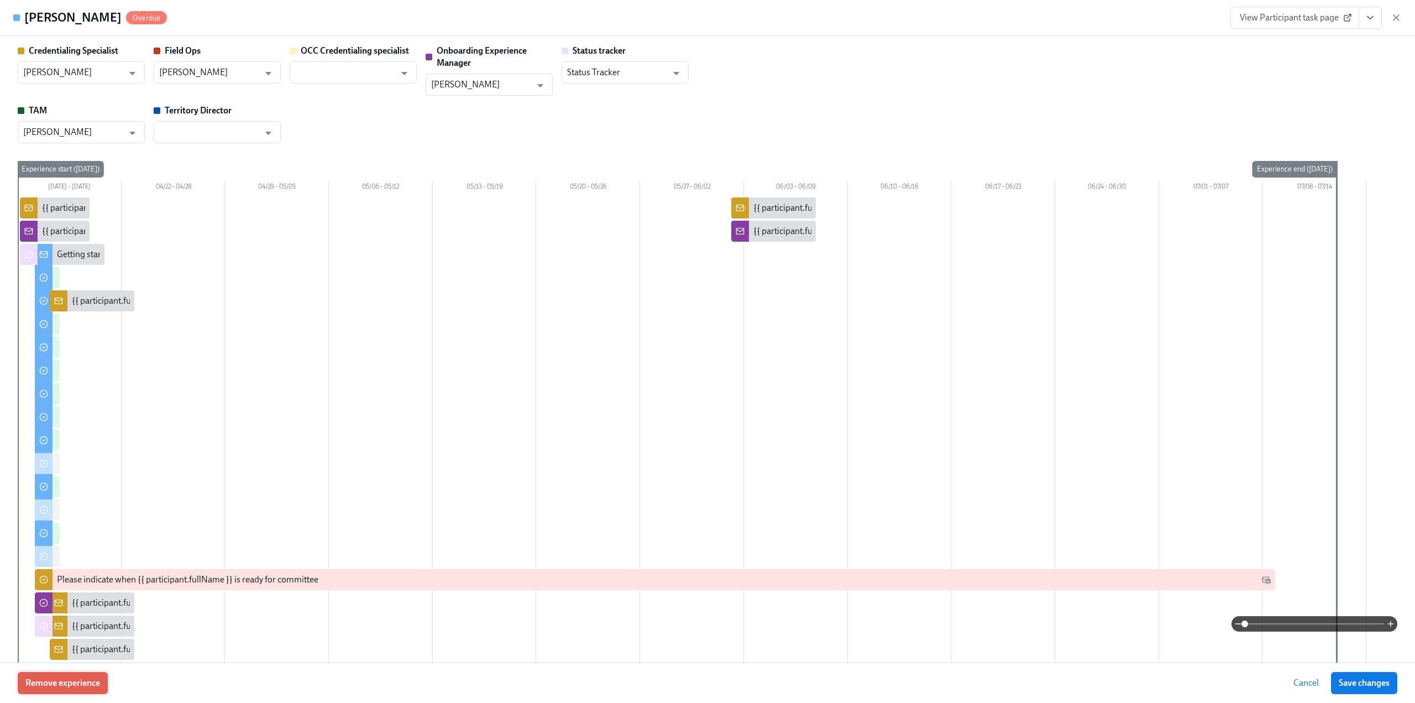
click at [60, 683] on span "Remove experience" at bounding box center [62, 682] width 75 height 11
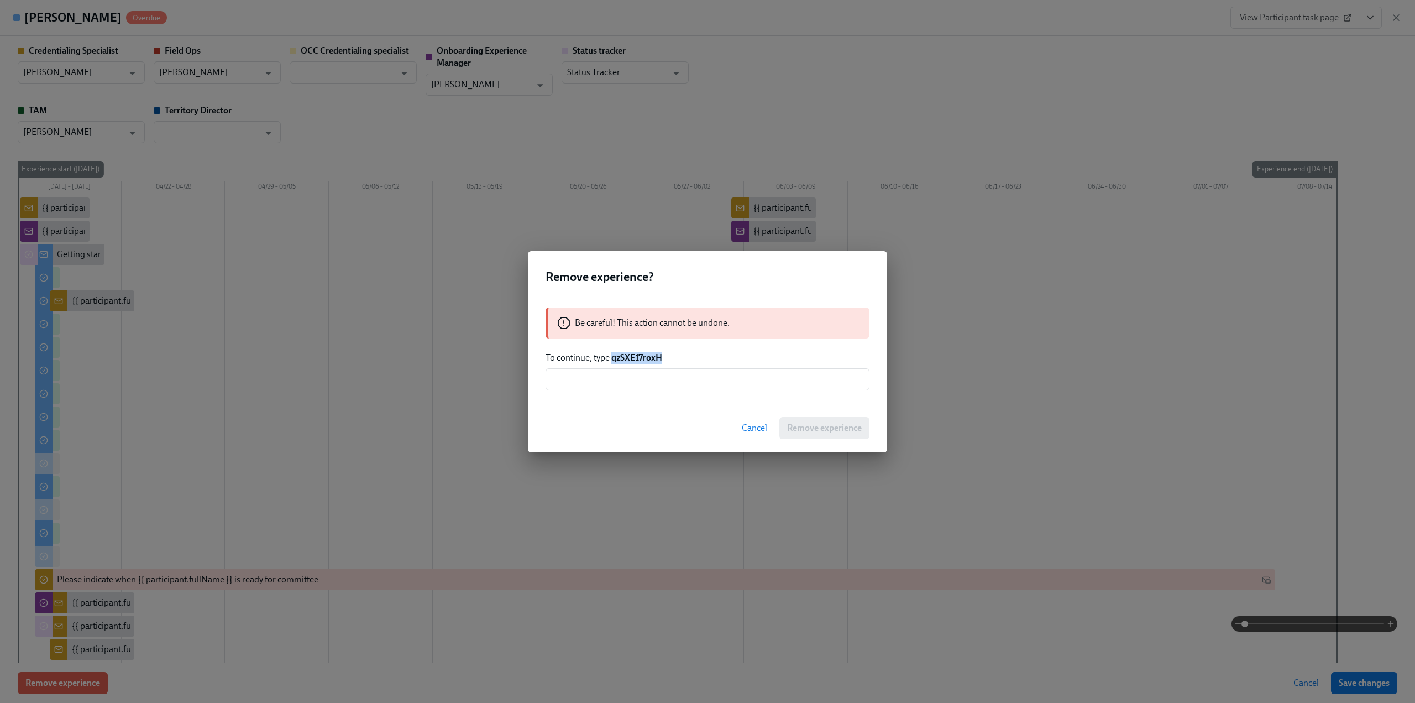
drag, startPoint x: 613, startPoint y: 359, endPoint x: 689, endPoint y: 356, distance: 75.8
click at [689, 356] on p "To continue, type qzSXE17roxH" at bounding box center [708, 358] width 324 height 12
copy strong "qzSXE17roxH"
click at [605, 378] on input "text" at bounding box center [708, 379] width 324 height 22
paste input "qzSXE17roxH"
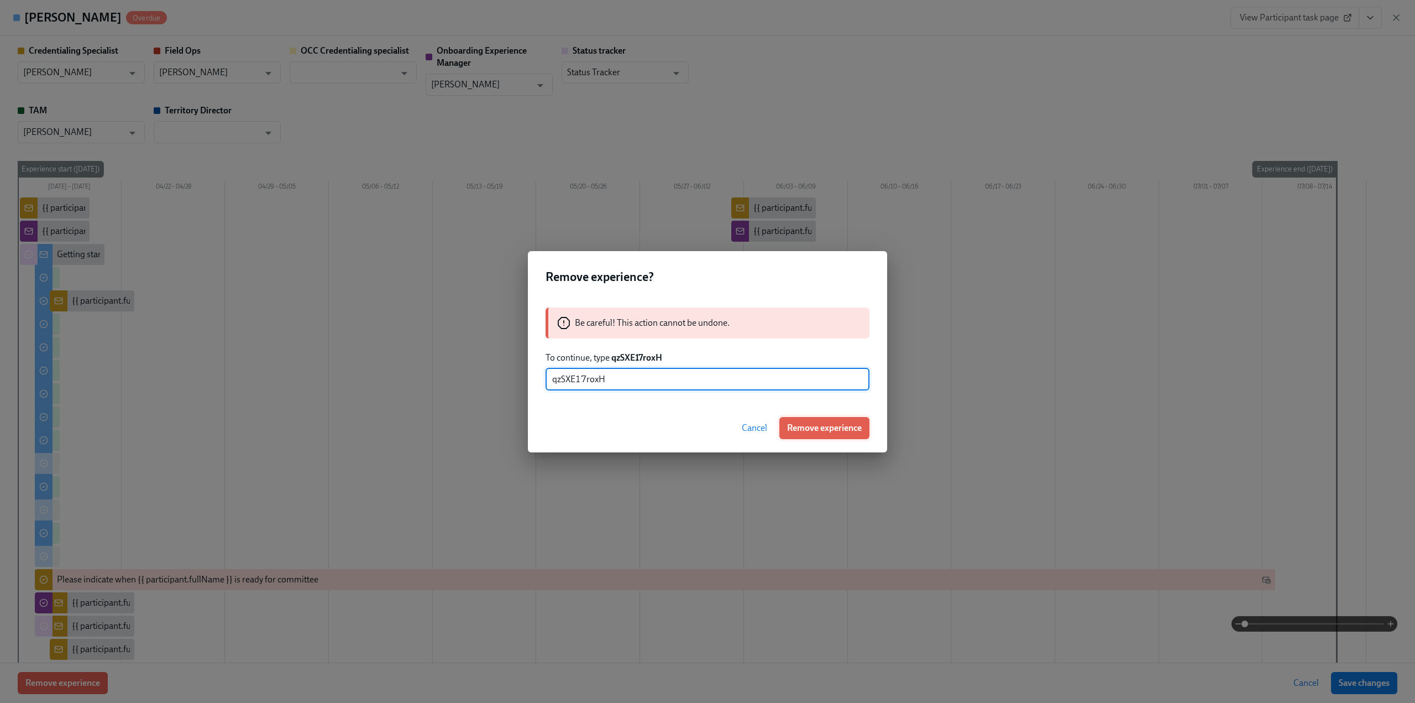
type input "qzSXE17roxH"
drag, startPoint x: 809, startPoint y: 425, endPoint x: 750, endPoint y: 361, distance: 86.9
click at [750, 361] on div "Remove experience? Be careful! This action cannot be undone. To continue, type …" at bounding box center [707, 351] width 359 height 201
click at [760, 430] on span "Cancel" at bounding box center [754, 427] width 25 height 11
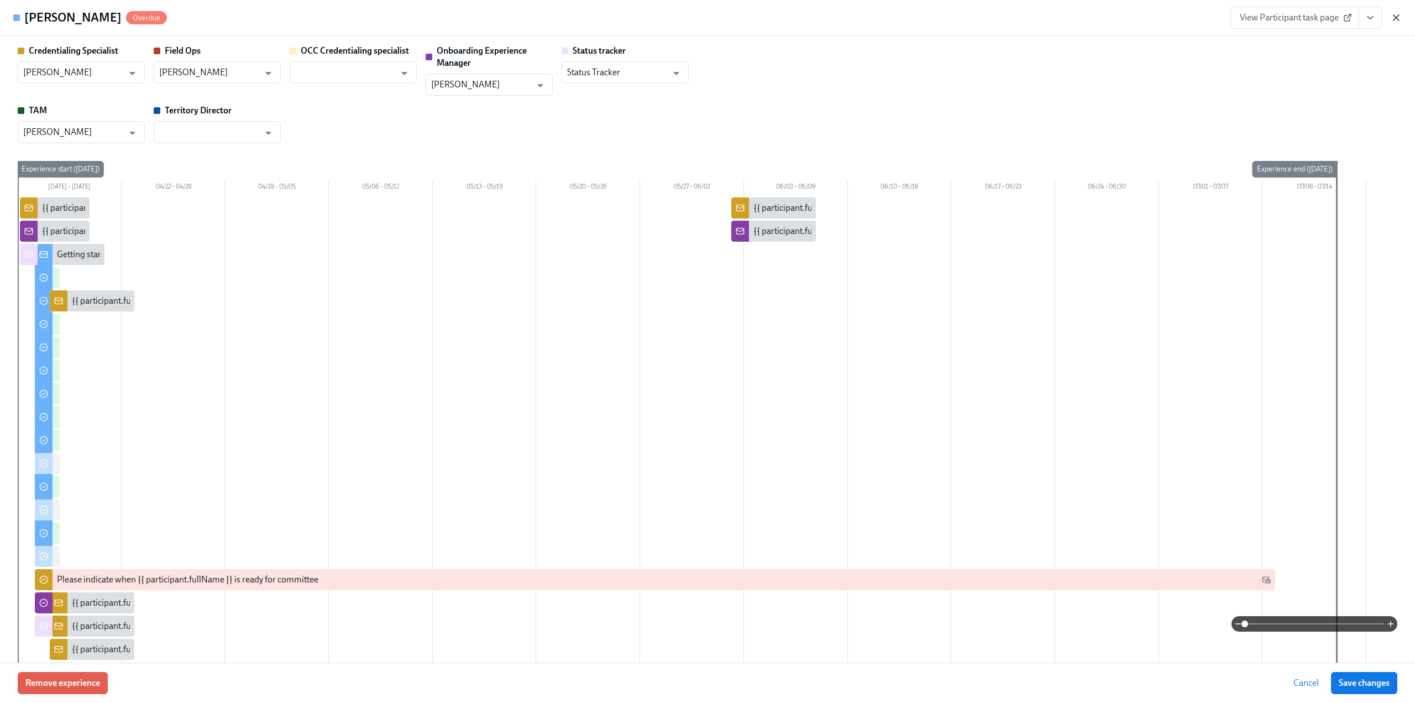
click at [1393, 15] on icon "button" at bounding box center [1396, 17] width 11 height 11
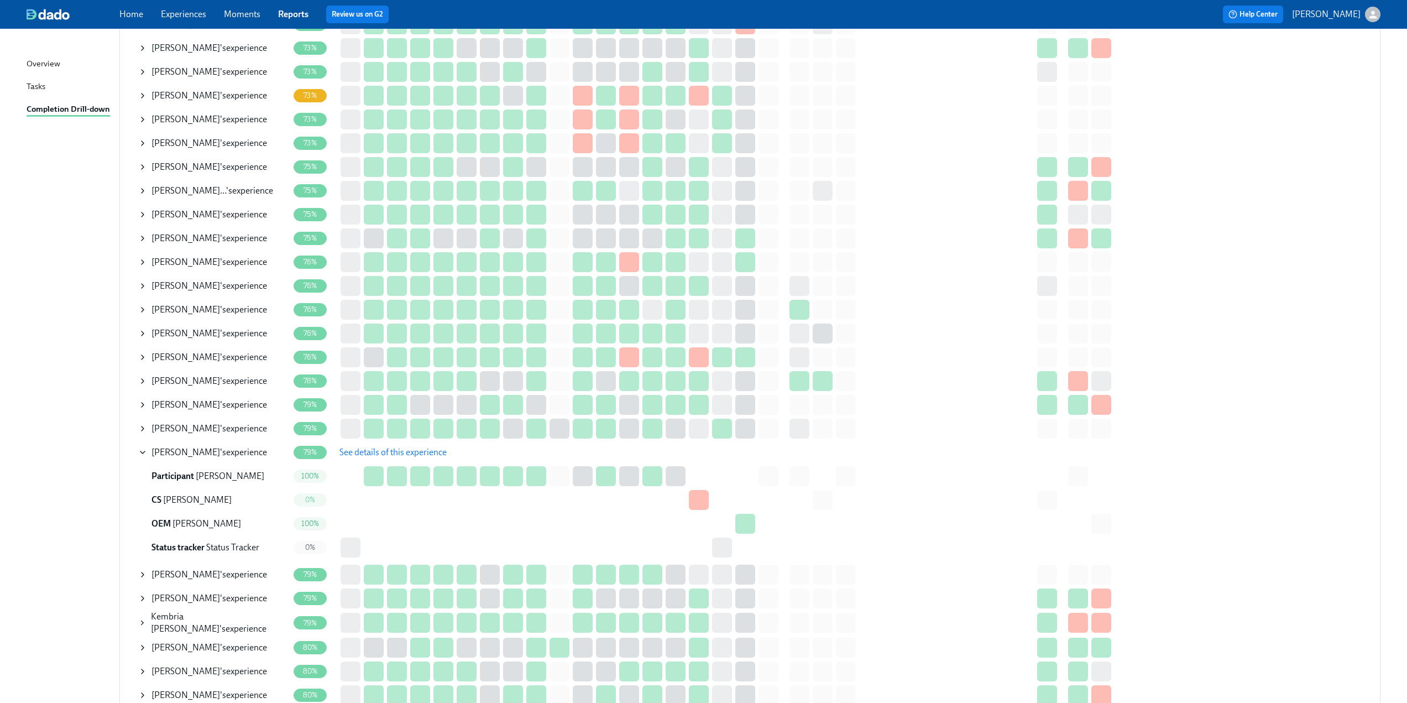
click at [140, 451] on icon at bounding box center [142, 452] width 9 height 9
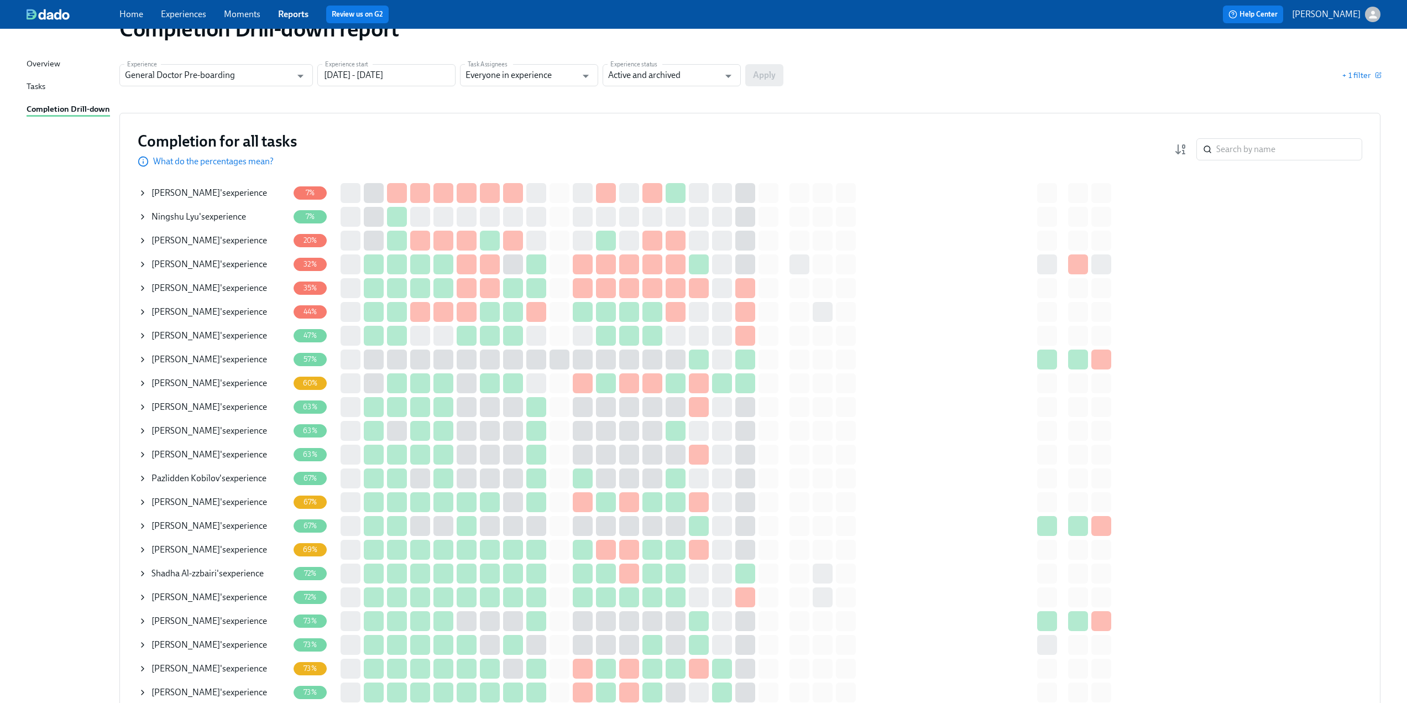
scroll to position [0, 0]
